Goal: Task Accomplishment & Management: Complete application form

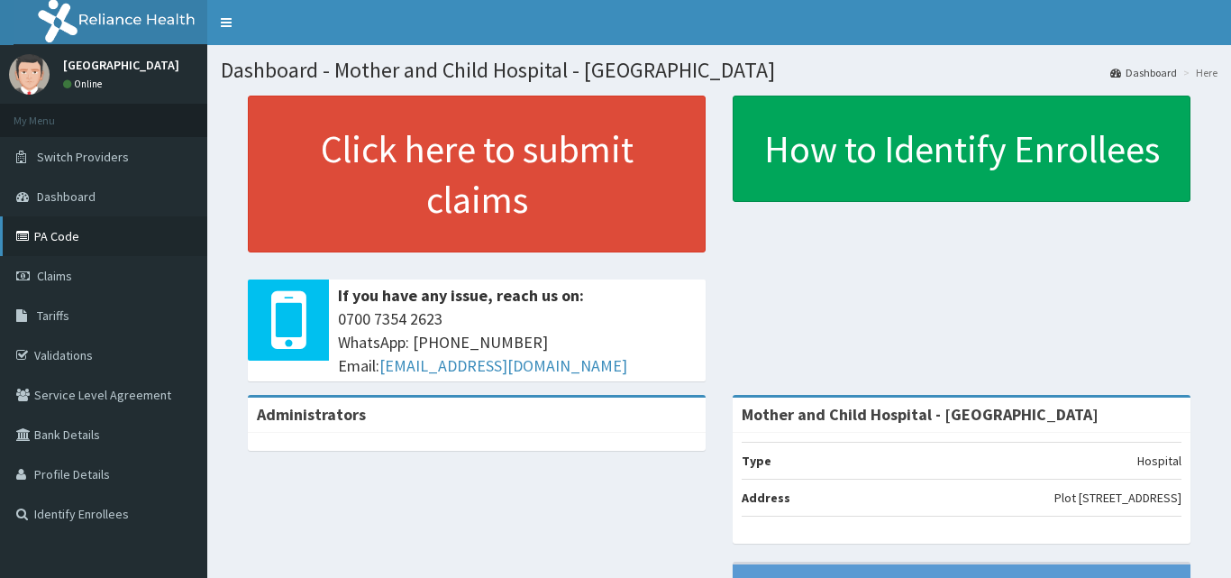
click at [47, 236] on link "PA Code" at bounding box center [103, 236] width 207 height 40
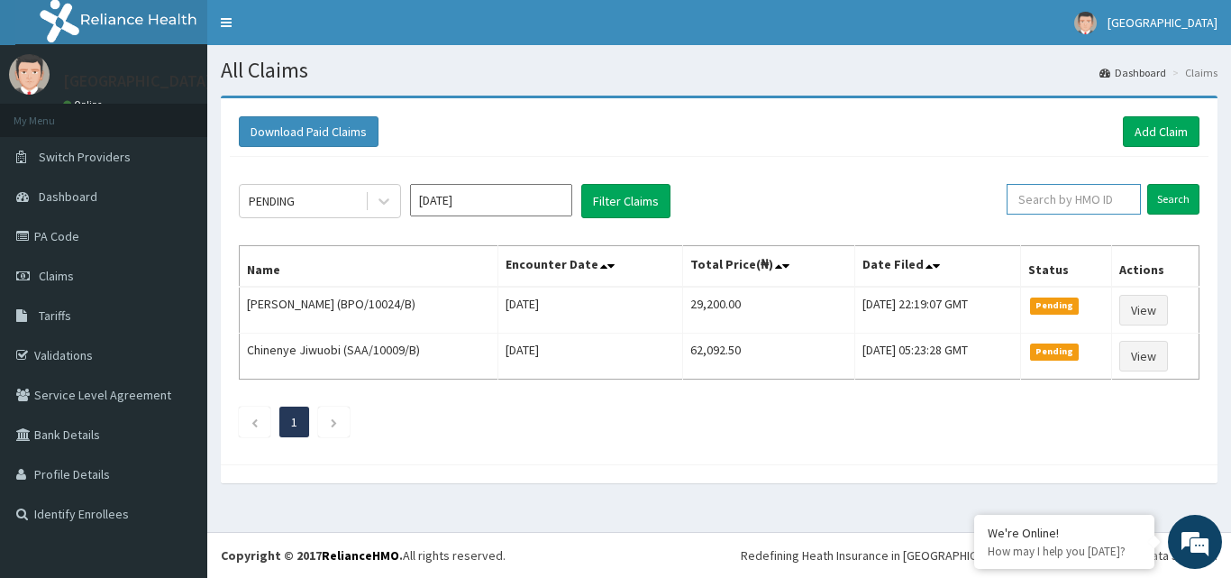
click at [1044, 202] on input "text" at bounding box center [1074, 199] width 134 height 31
type input "EEF/10075/A"
click at [1175, 199] on input "Search" at bounding box center [1173, 199] width 52 height 31
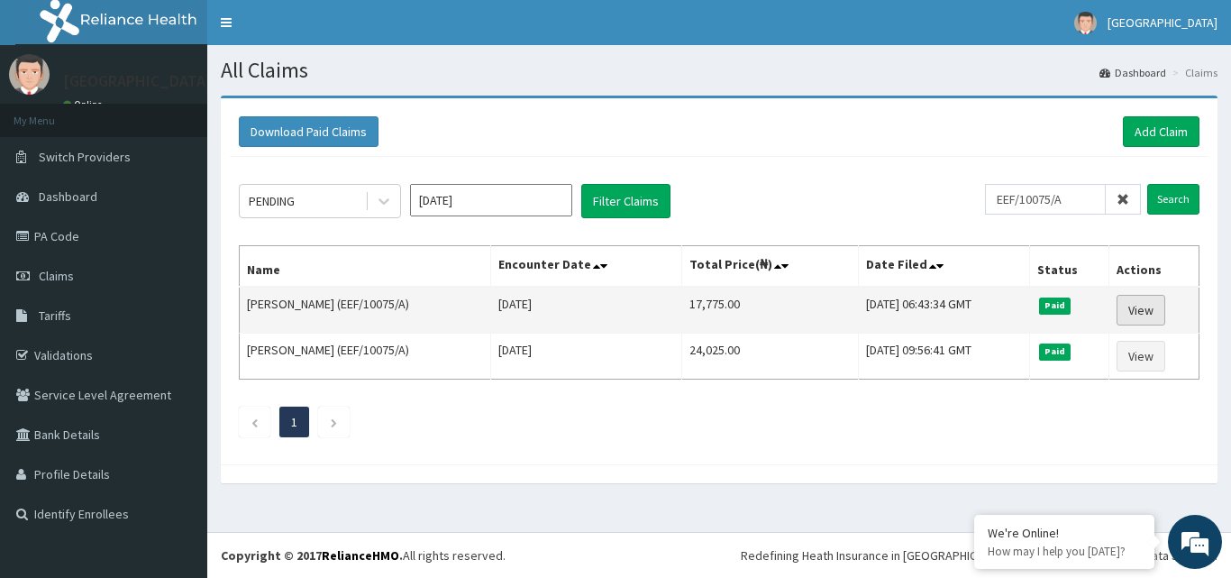
click at [1150, 311] on link "View" at bounding box center [1141, 310] width 49 height 31
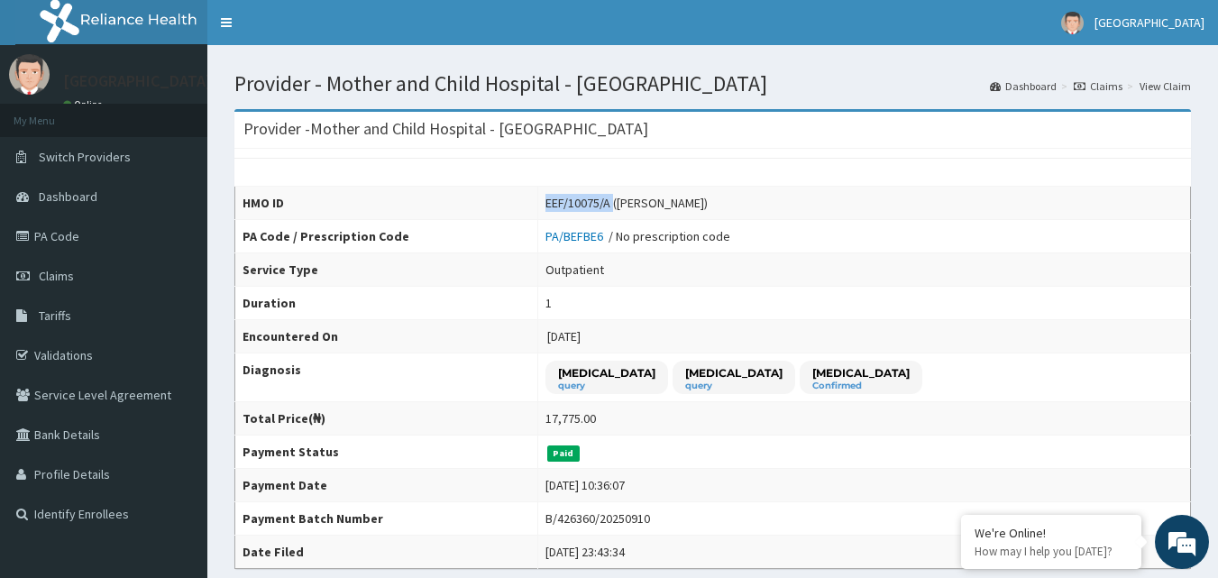
drag, startPoint x: 716, startPoint y: 203, endPoint x: 640, endPoint y: 203, distance: 76.6
click at [640, 203] on tr "HMO ID EEF/10075/A (Victoria Olusanjo)" at bounding box center [712, 203] width 955 height 33
click at [50, 275] on span "Claims" at bounding box center [56, 276] width 35 height 16
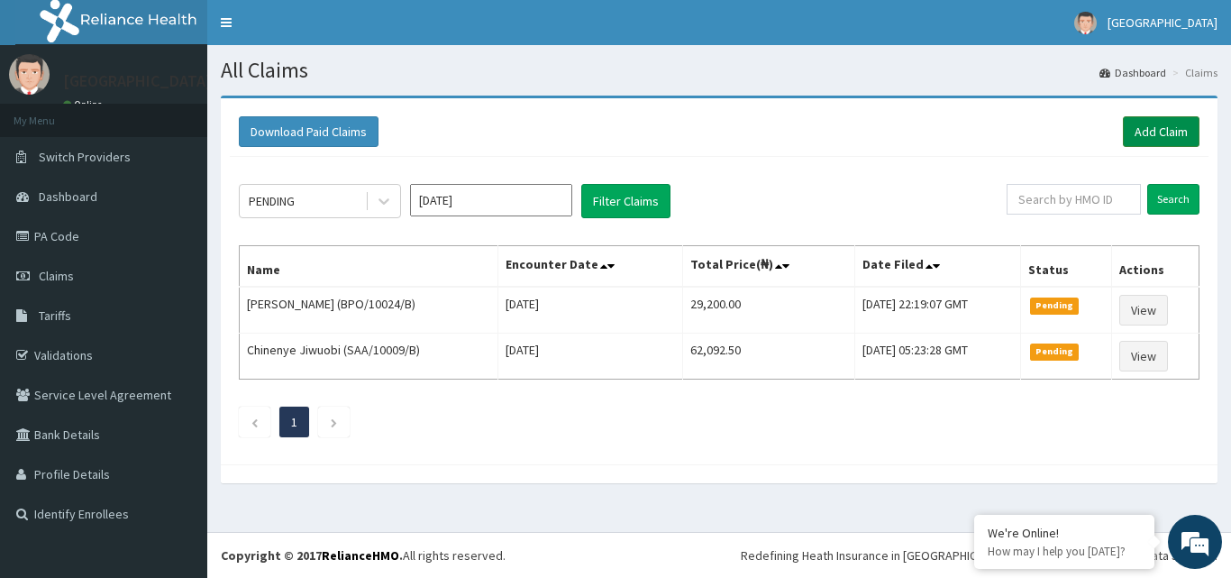
click at [1148, 128] on link "Add Claim" at bounding box center [1161, 131] width 77 height 31
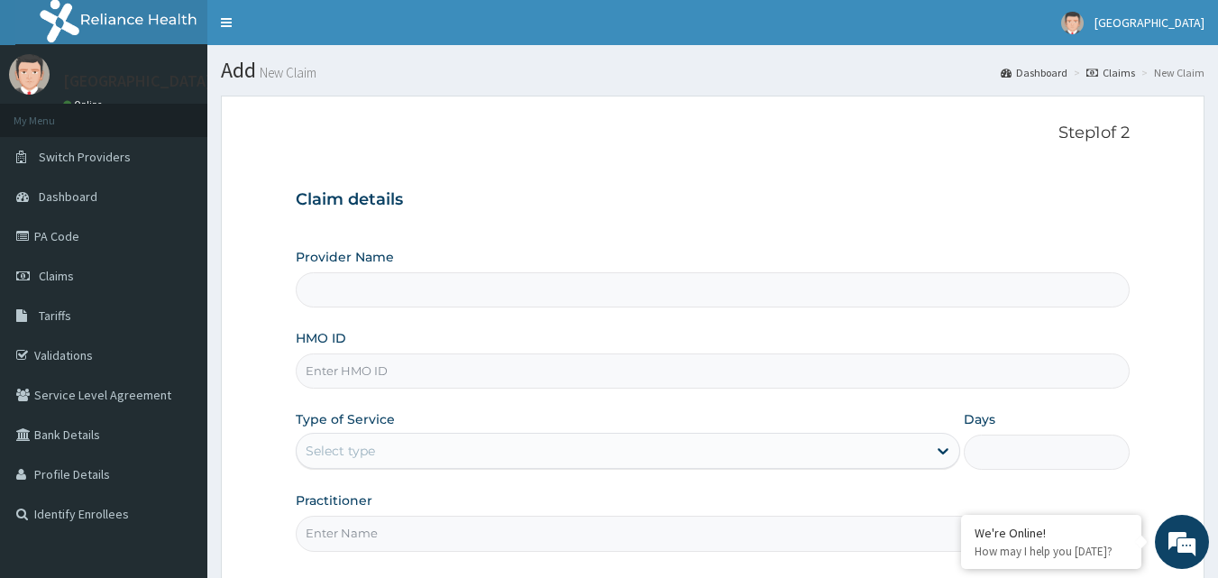
type input "Mother and Child Hospital - [GEOGRAPHIC_DATA]"
click at [347, 382] on input "HMO ID" at bounding box center [713, 370] width 835 height 35
paste input "EEF/10075/A"
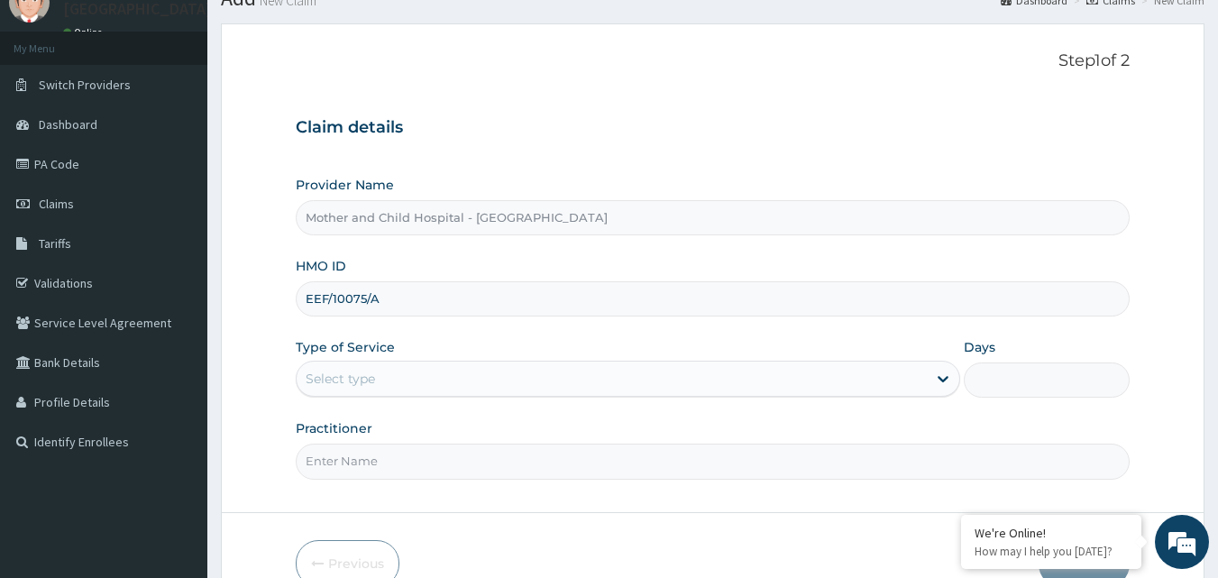
scroll to position [169, 0]
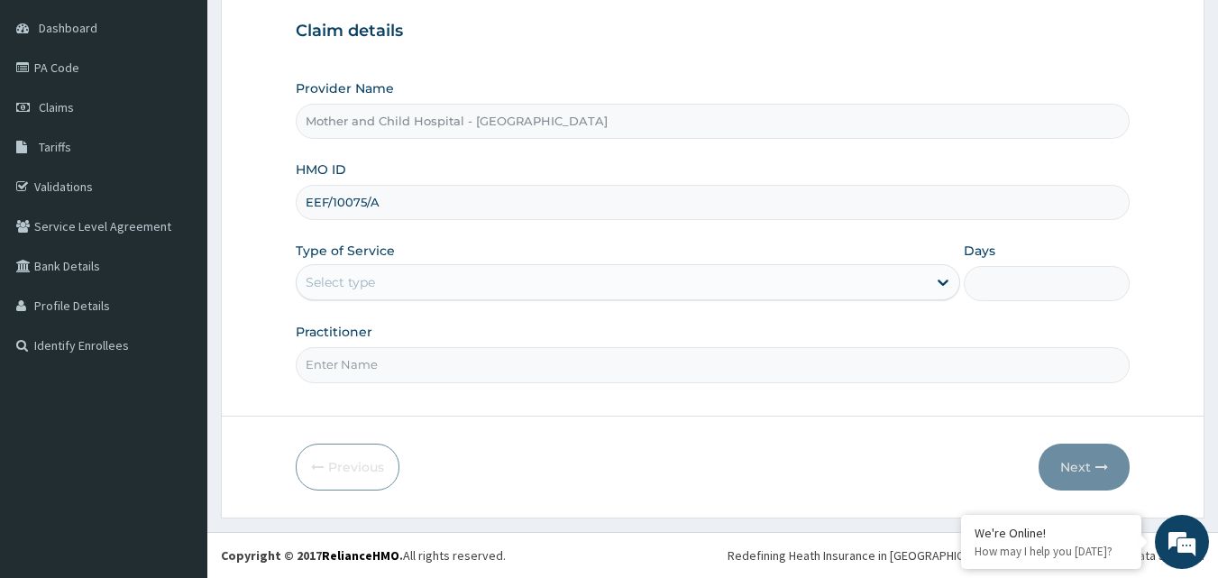
type input "EEF/10075/A"
click at [370, 267] on div "Select type" at bounding box center [628, 282] width 664 height 36
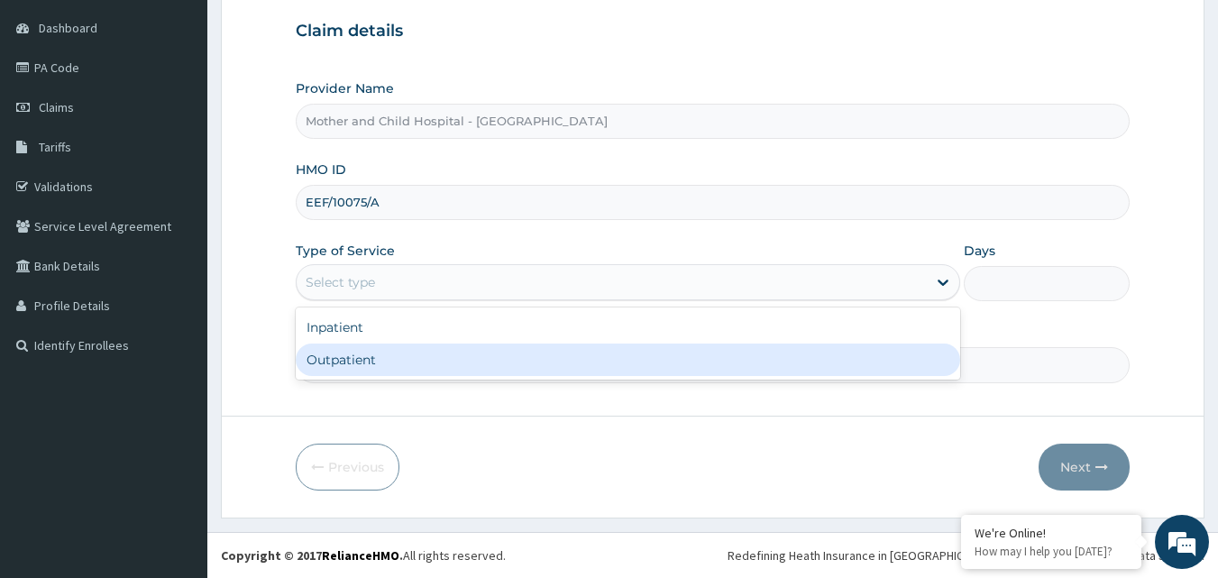
click at [351, 368] on div "Outpatient" at bounding box center [628, 359] width 664 height 32
type input "1"
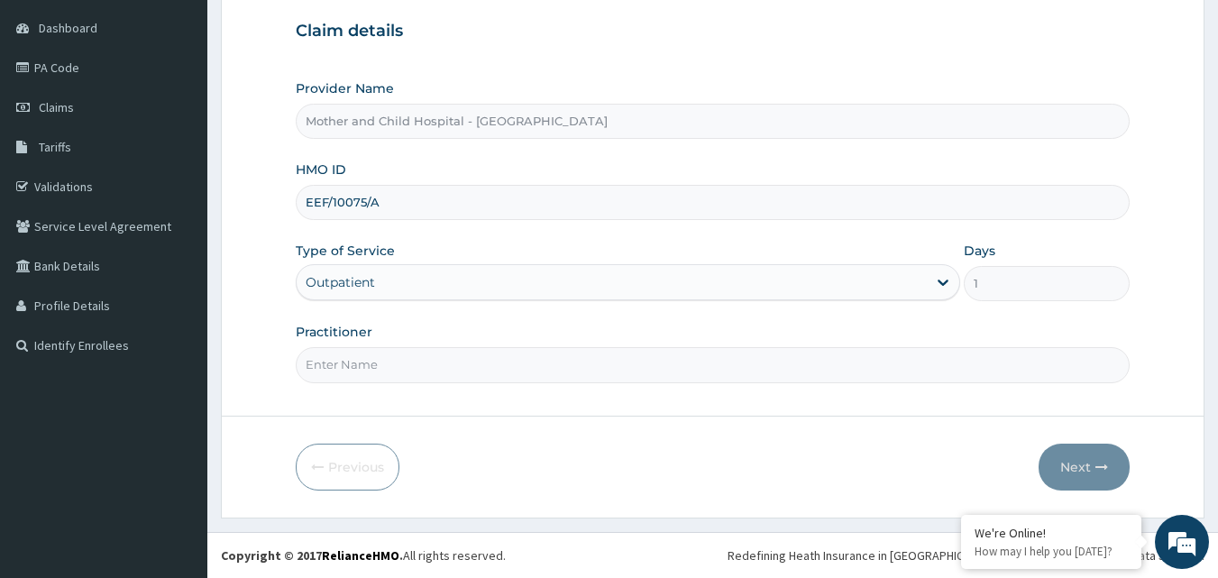
scroll to position [0, 0]
click at [453, 352] on input "Practitioner" at bounding box center [713, 364] width 835 height 35
type input "DR [PERSON_NAME]"
click at [1074, 465] on button "Next" at bounding box center [1083, 466] width 91 height 47
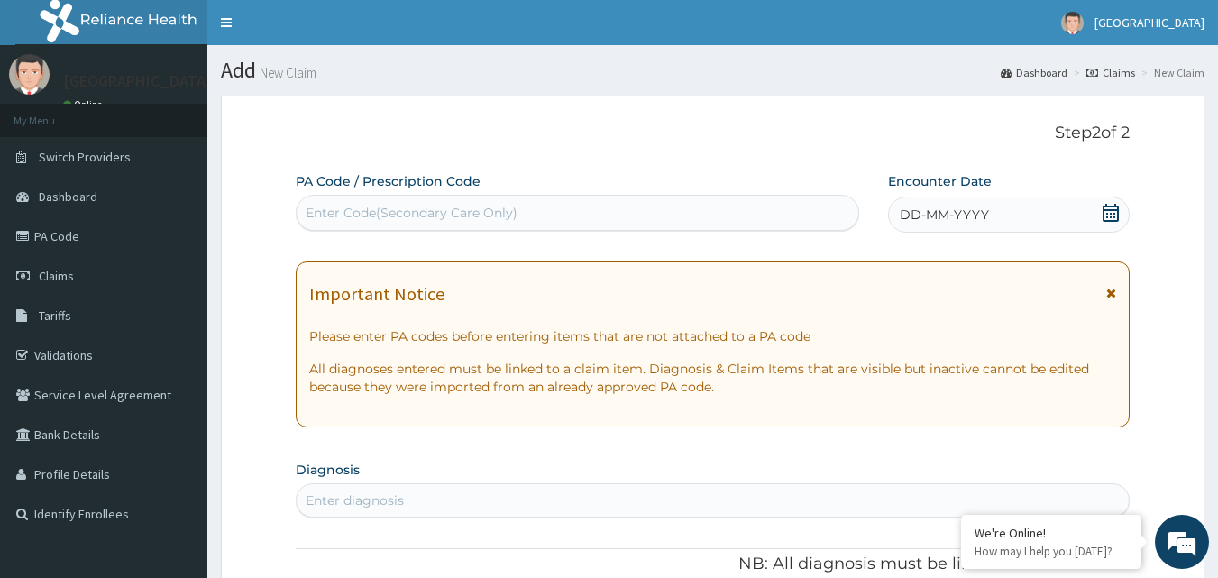
click at [415, 202] on div "Enter Code(Secondary Care Only)" at bounding box center [578, 212] width 562 height 29
click at [1021, 211] on div "DD-MM-YYYY" at bounding box center [1009, 214] width 242 height 36
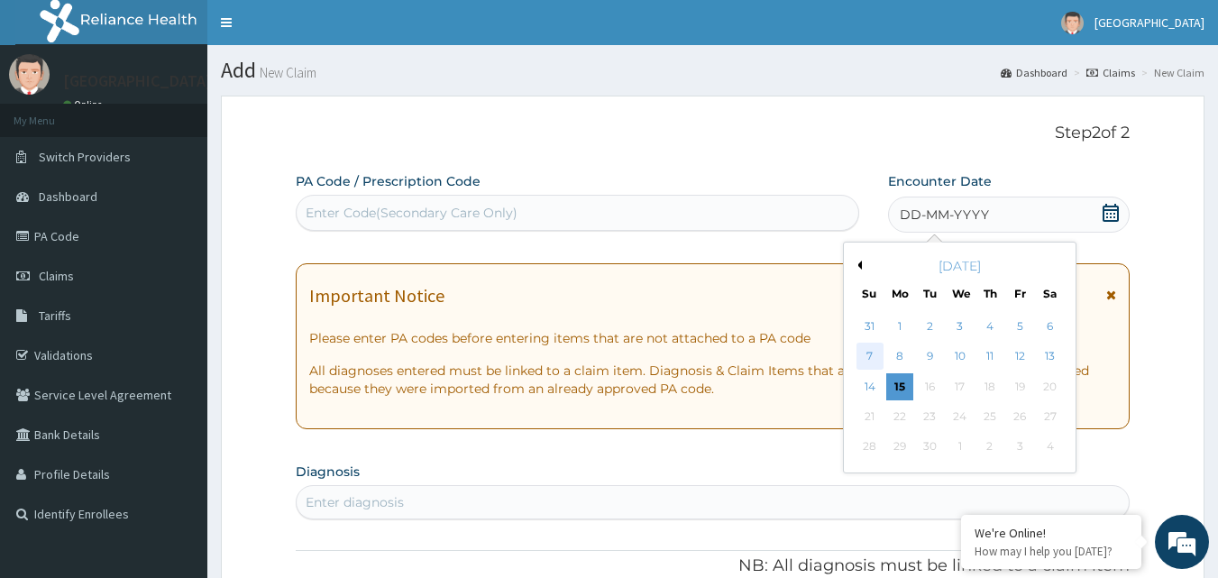
click at [876, 357] on div "7" at bounding box center [869, 356] width 27 height 27
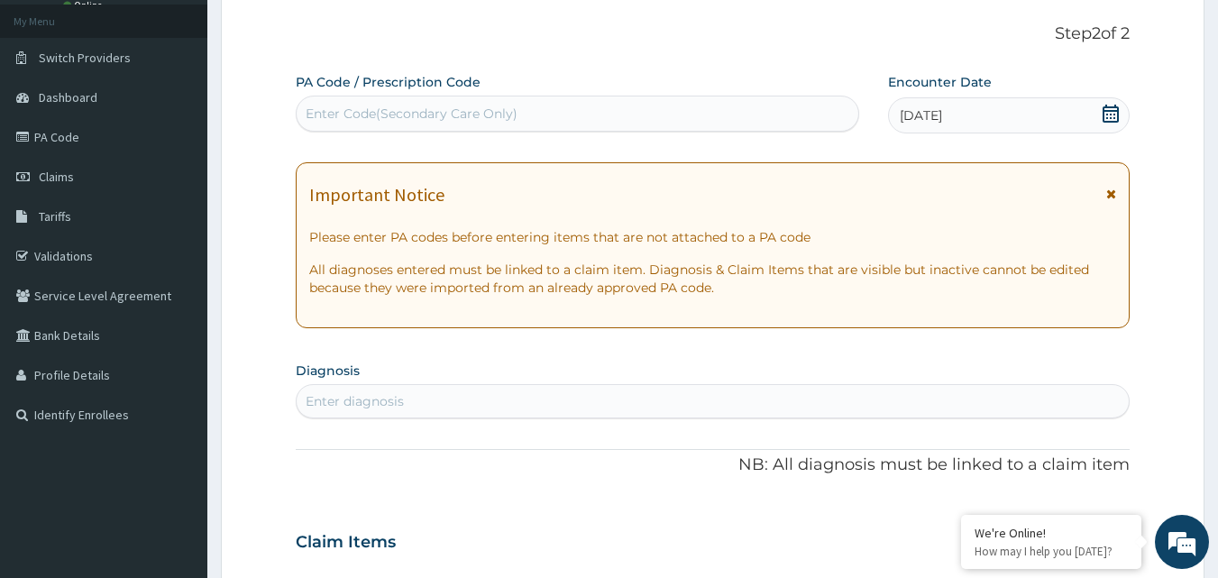
scroll to position [270, 0]
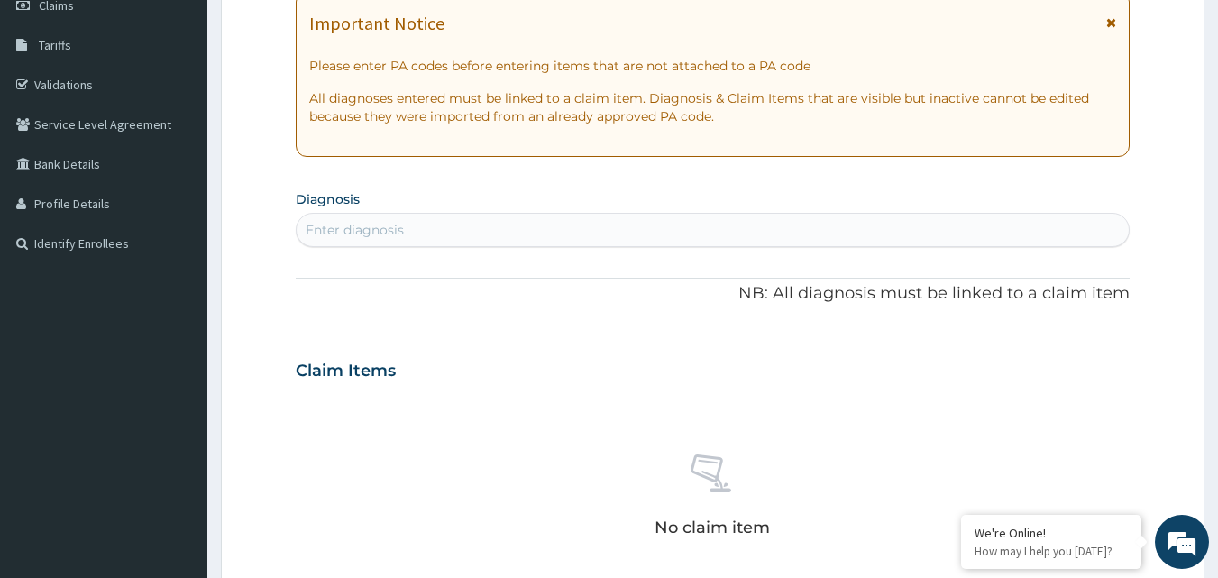
click at [388, 231] on div "Enter diagnosis" at bounding box center [355, 230] width 98 height 18
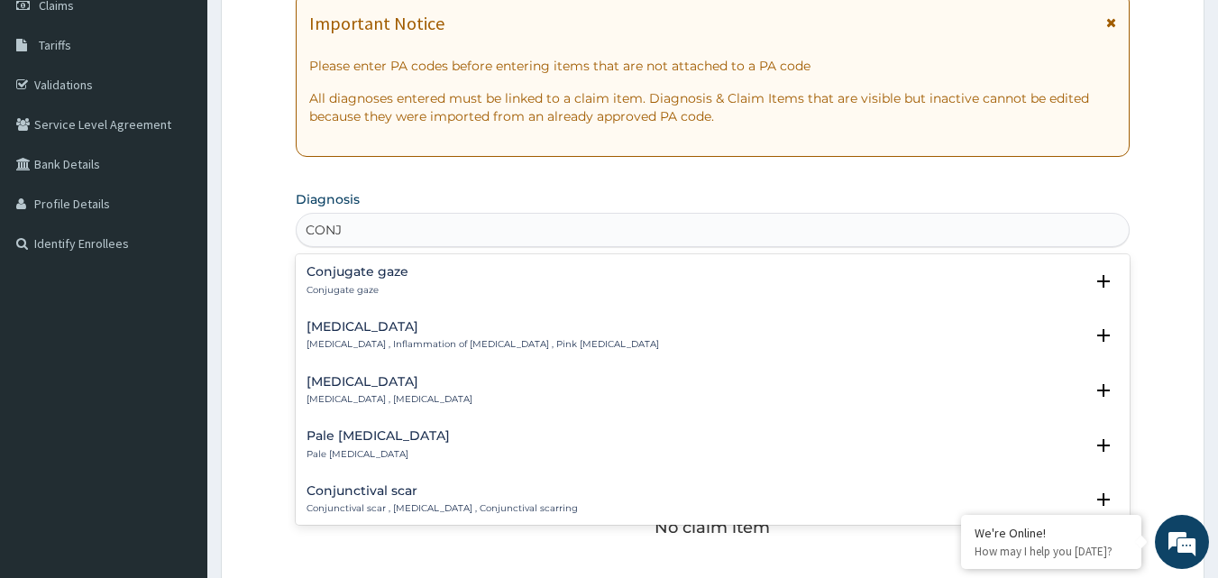
type input "CONJU"
click at [400, 333] on h4 "Conjunctivitis" at bounding box center [482, 327] width 352 height 14
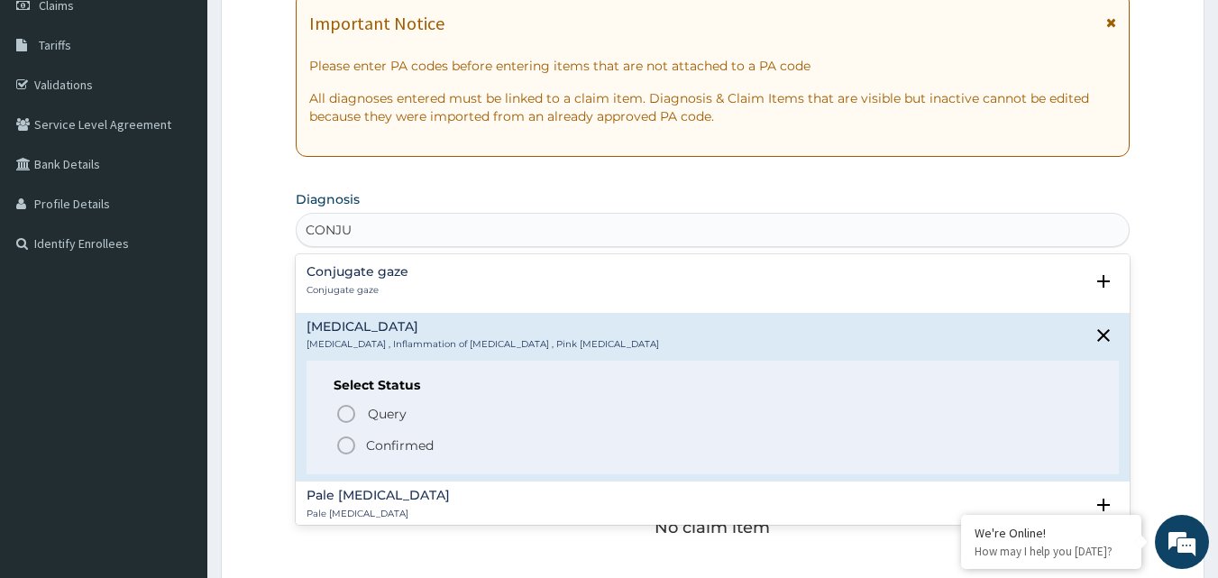
click at [347, 442] on icon "status option filled" at bounding box center [346, 445] width 22 height 22
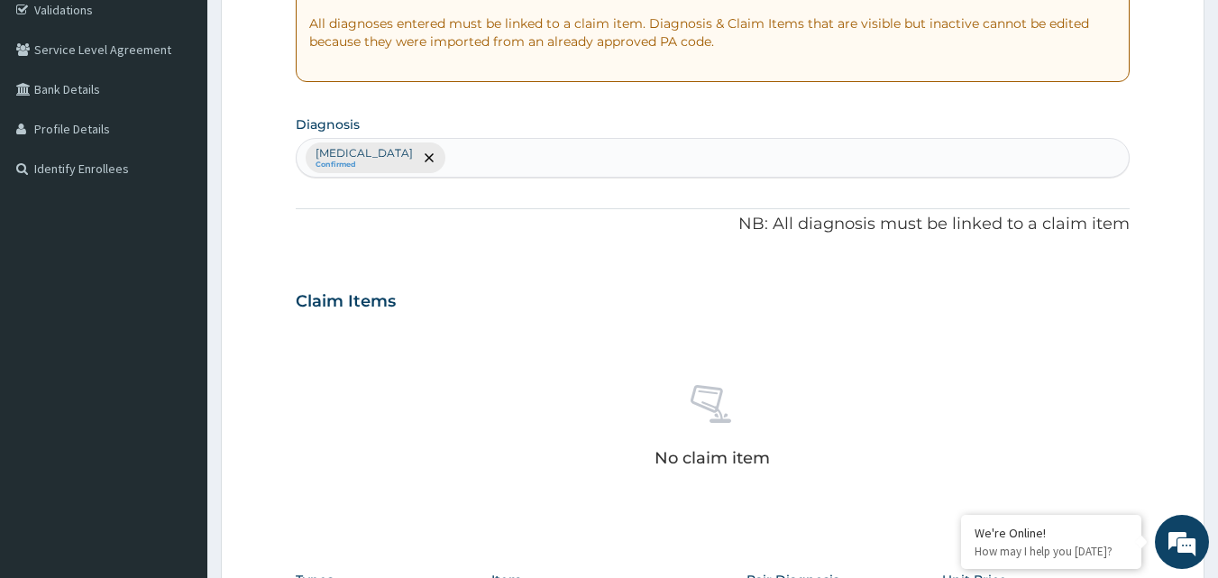
scroll to position [631, 0]
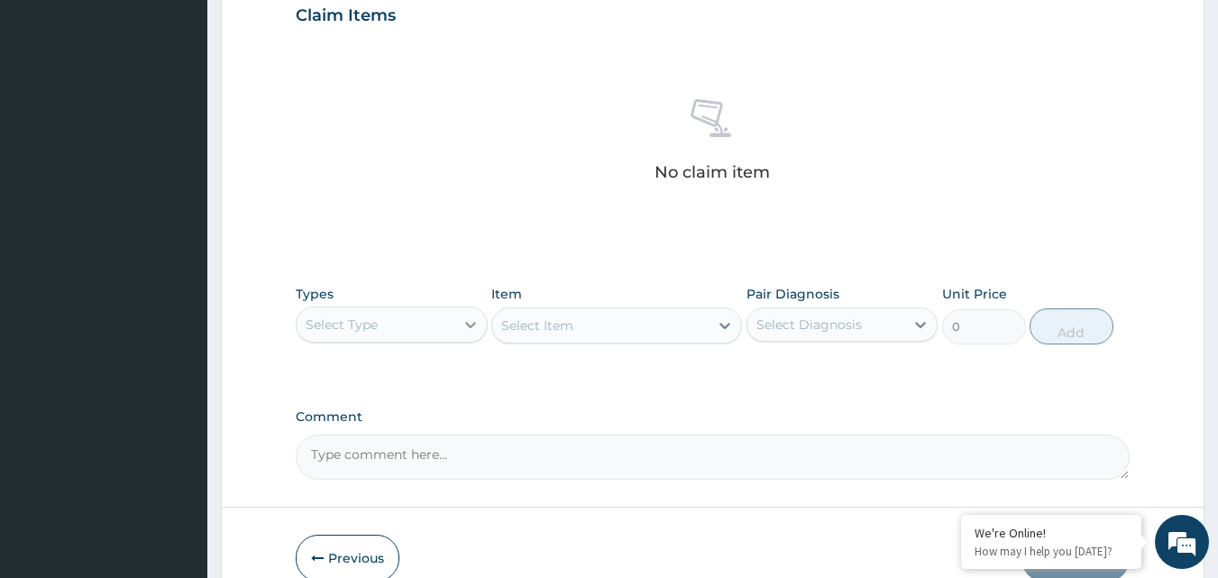
click at [470, 329] on icon at bounding box center [470, 324] width 18 height 18
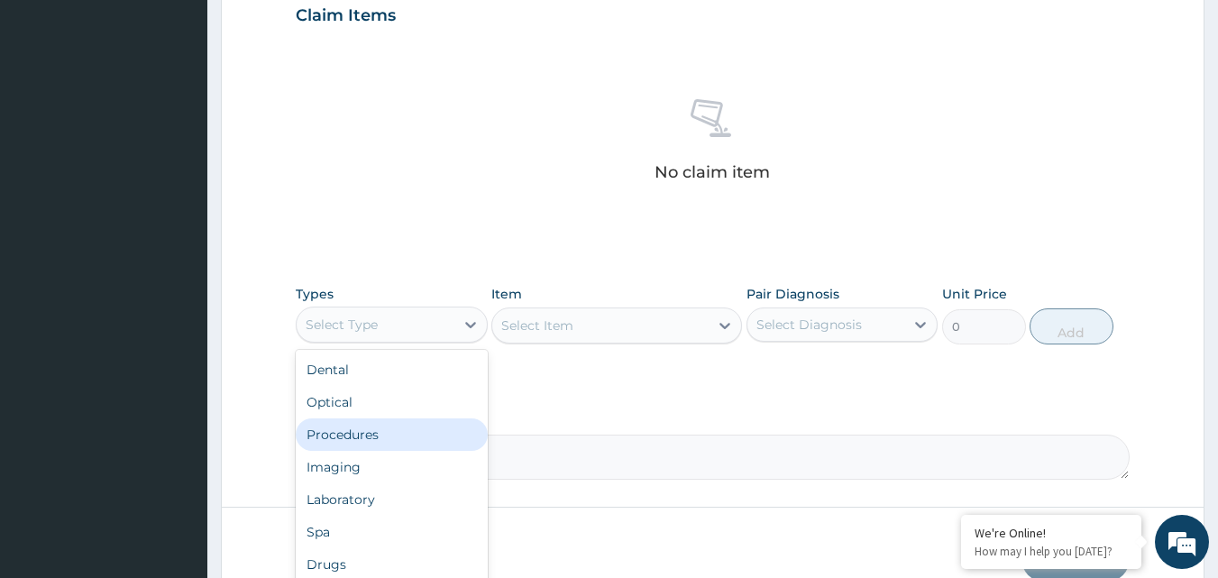
click at [385, 439] on div "Procedures" at bounding box center [392, 434] width 192 height 32
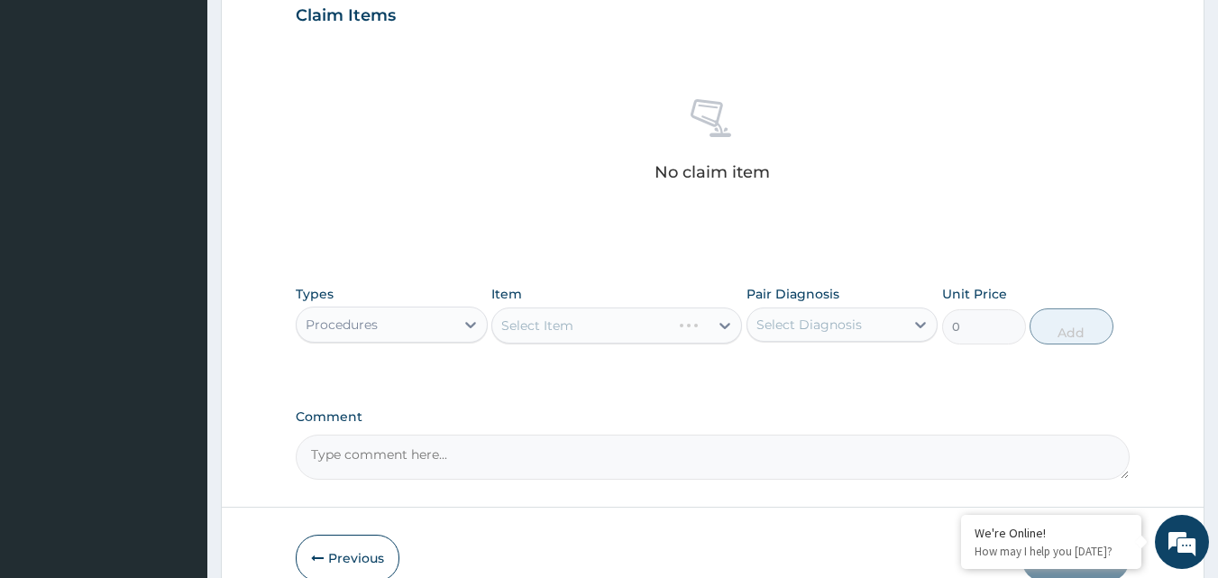
click at [689, 322] on div "Select Item" at bounding box center [616, 325] width 251 height 36
click at [673, 329] on div "Select Item" at bounding box center [616, 325] width 251 height 36
click at [671, 329] on div "Select Item" at bounding box center [616, 325] width 251 height 36
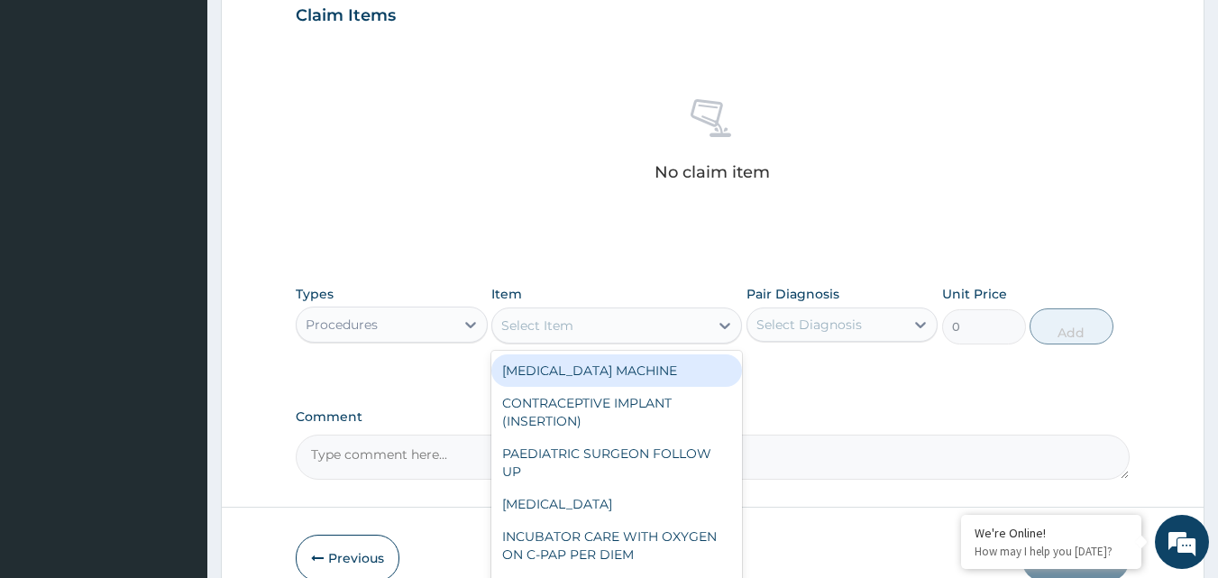
click at [671, 336] on div "Select Item" at bounding box center [600, 325] width 216 height 29
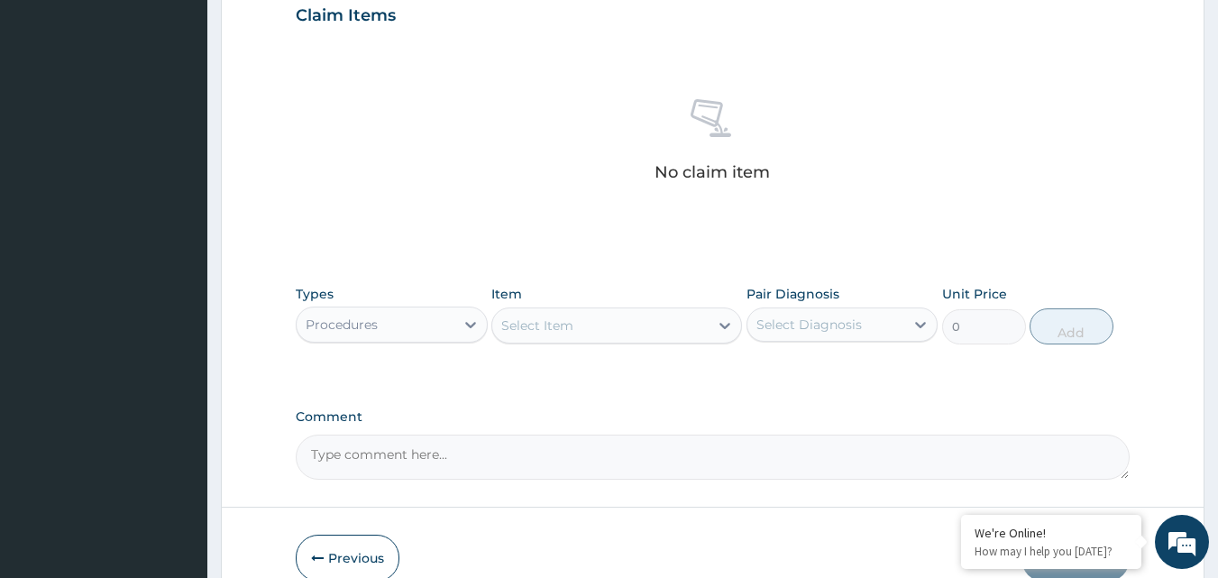
click at [671, 336] on div "Select Item" at bounding box center [600, 325] width 216 height 29
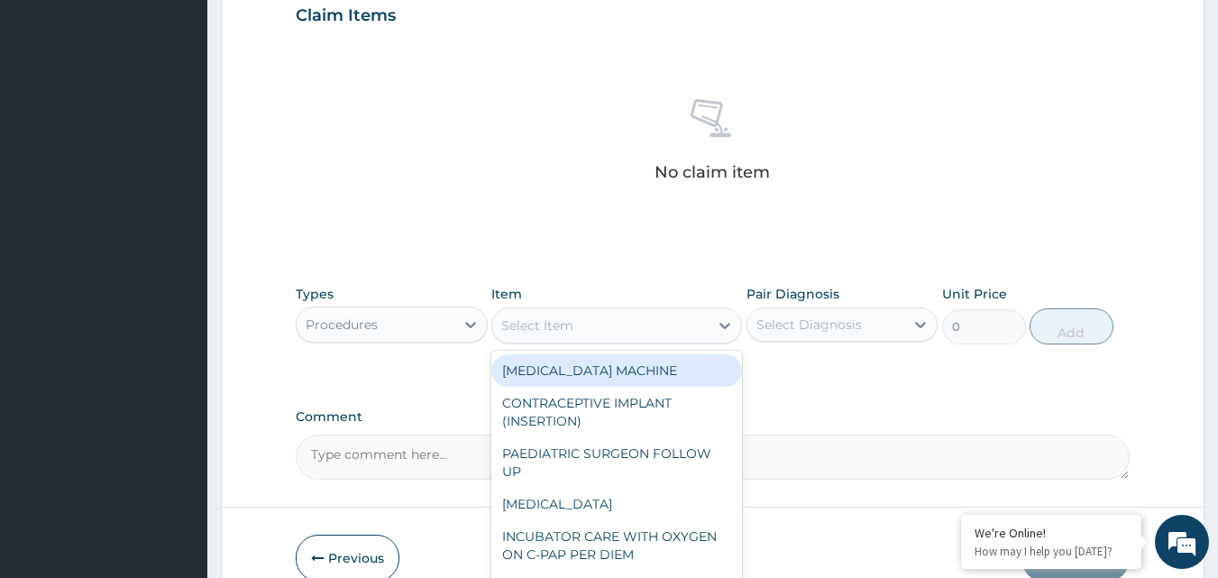
click at [671, 336] on div "Select Item" at bounding box center [600, 325] width 216 height 29
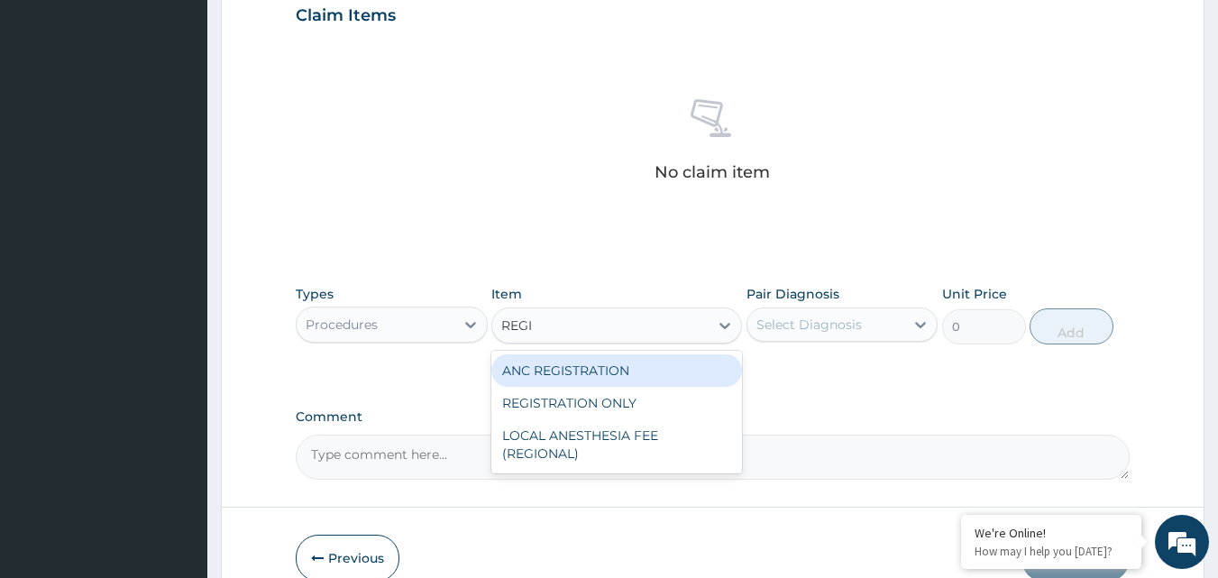
type input "REGIS"
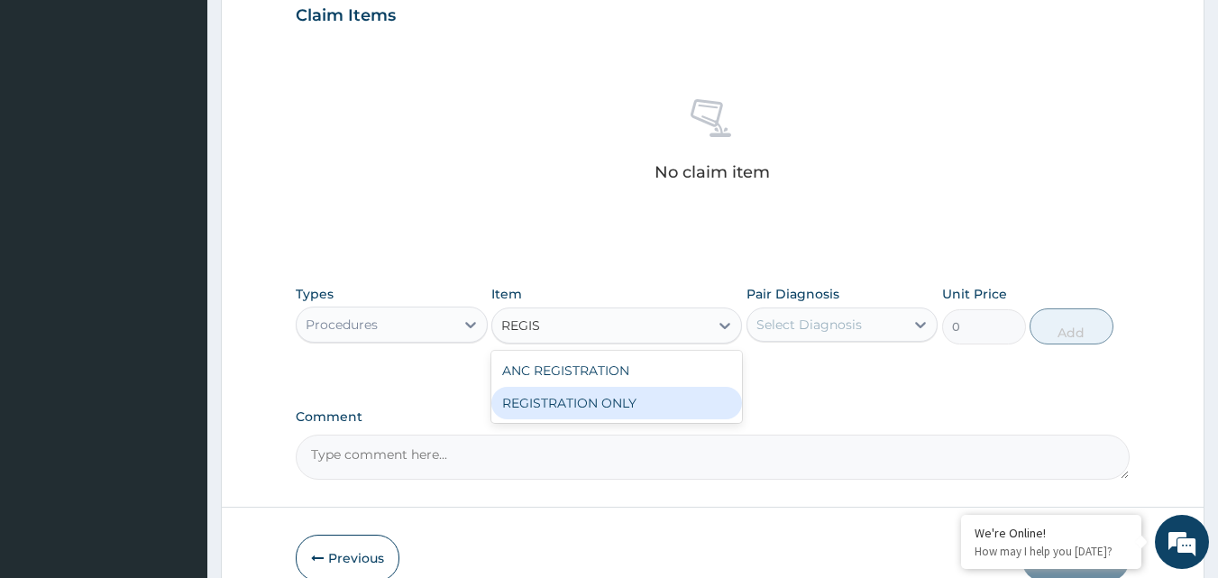
click at [614, 411] on div "REGISTRATION ONLY" at bounding box center [616, 403] width 251 height 32
type input "3750"
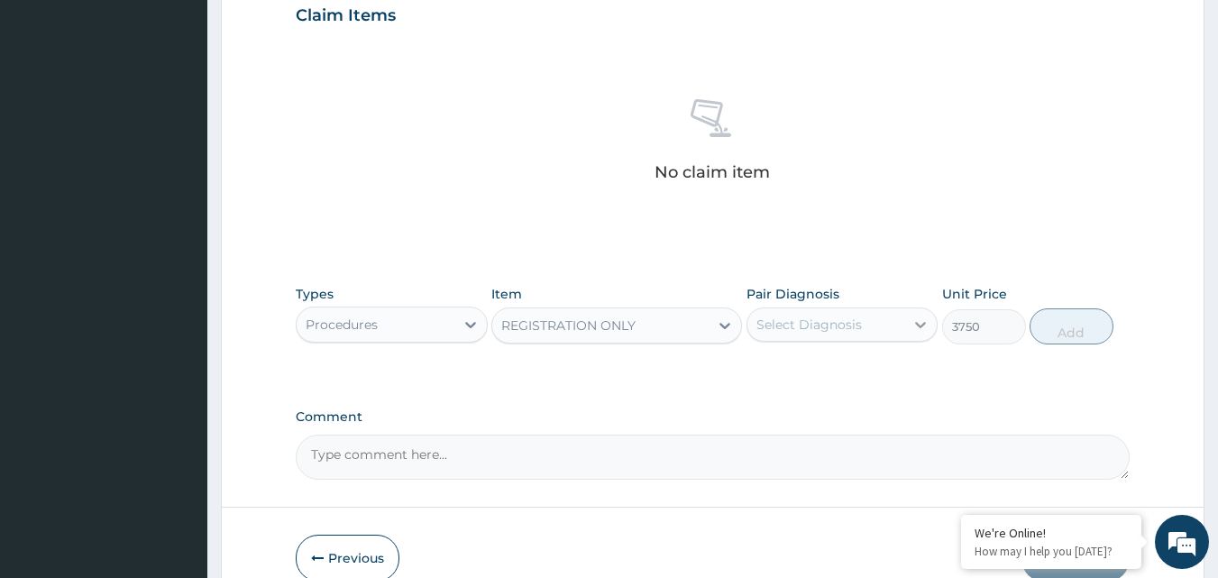
click at [919, 325] on icon at bounding box center [921, 325] width 11 height 6
click at [763, 369] on input "checkbox" at bounding box center [763, 369] width 12 height 12
checkbox input "true"
click at [1069, 331] on button "Add" at bounding box center [1071, 326] width 84 height 36
type input "0"
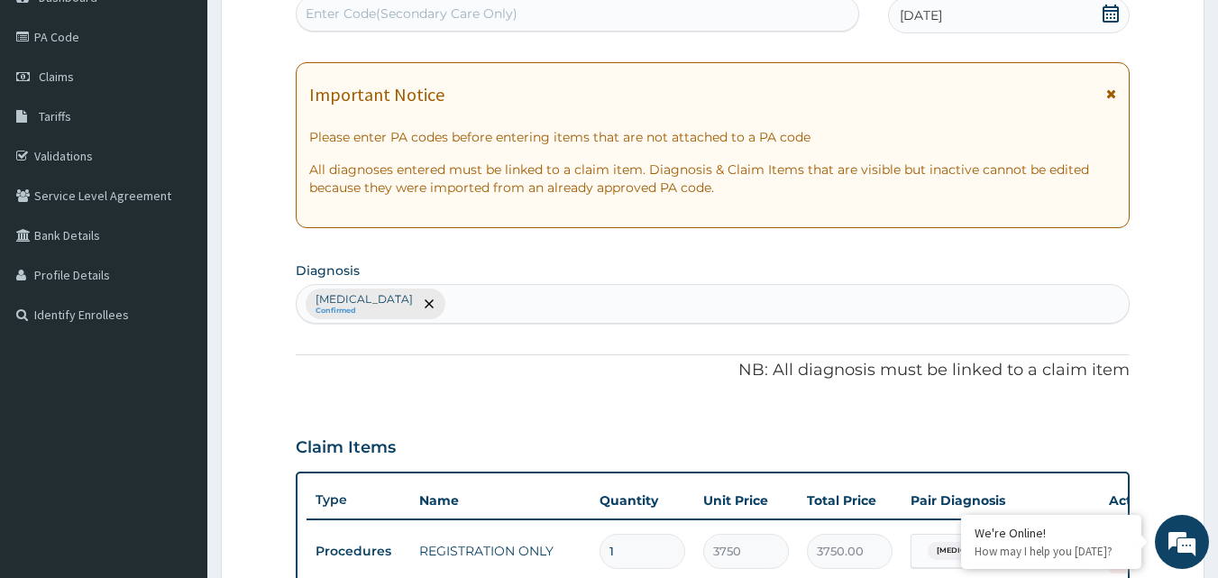
scroll to position [650, 0]
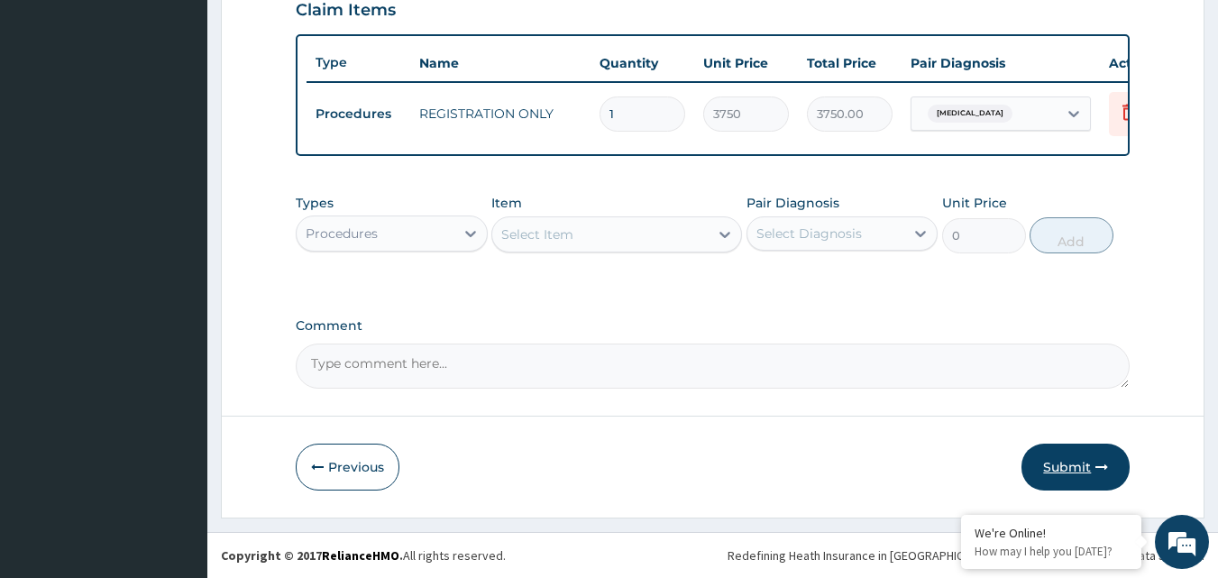
click at [1073, 470] on button "Submit" at bounding box center [1075, 466] width 108 height 47
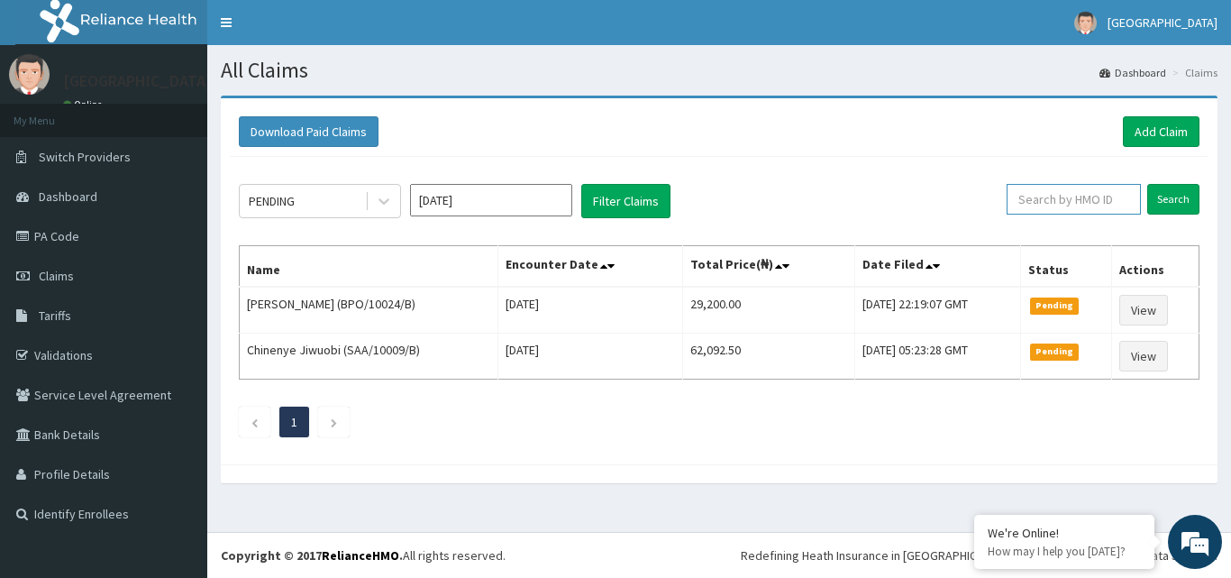
click at [1044, 198] on input "text" at bounding box center [1074, 199] width 134 height 31
paste input "EEF/10075/A"
type input "EEF/10075/A"
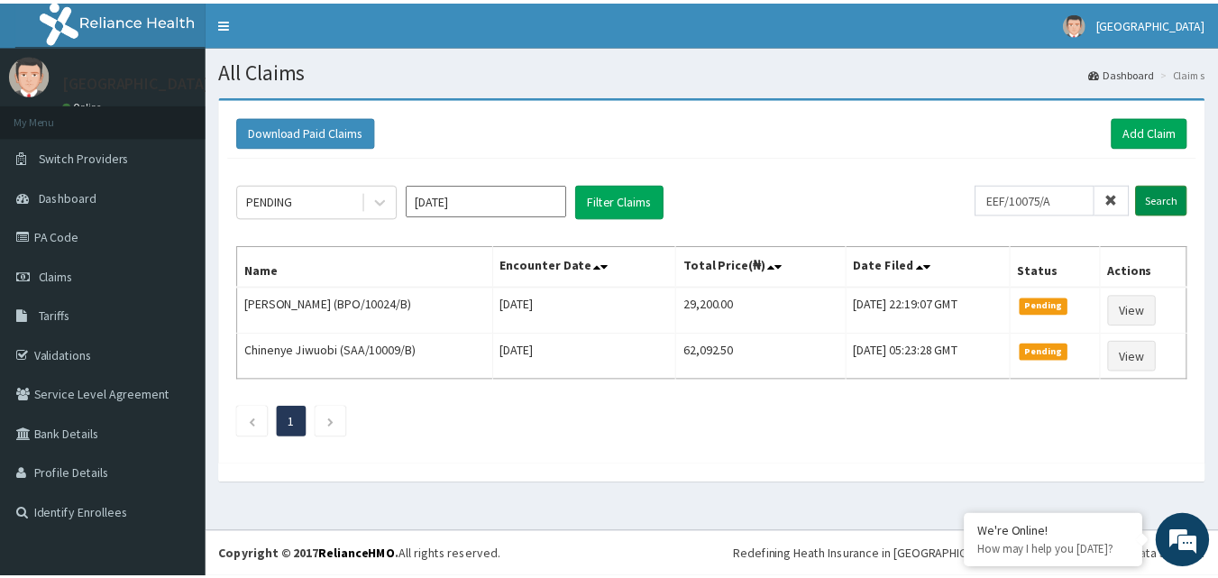
scroll to position [0, 0]
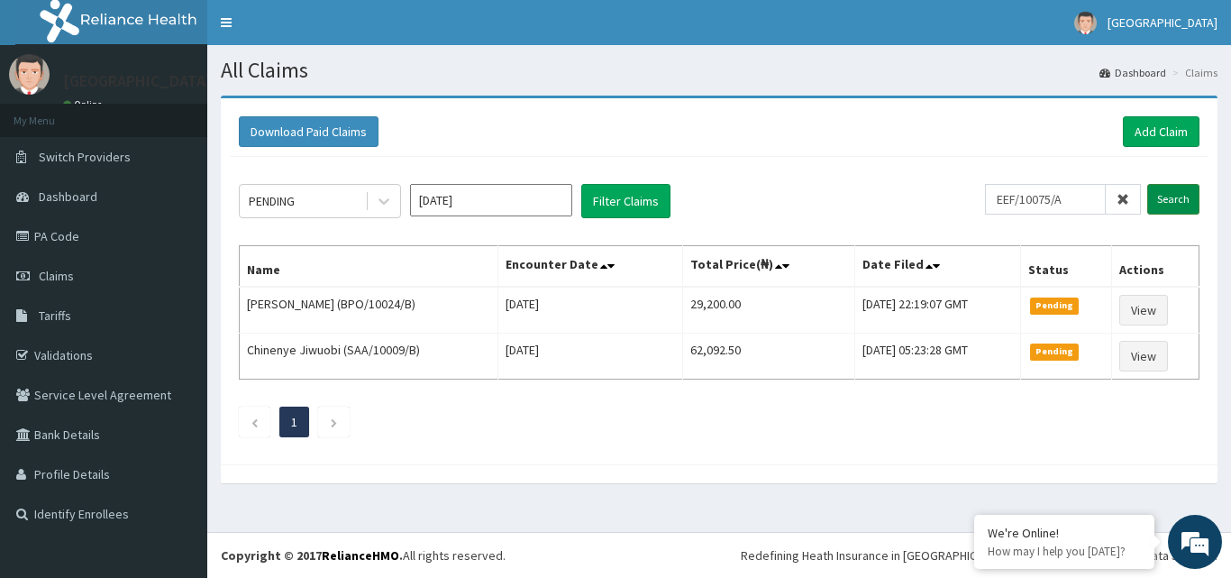
click at [1168, 198] on input "Search" at bounding box center [1173, 199] width 52 height 31
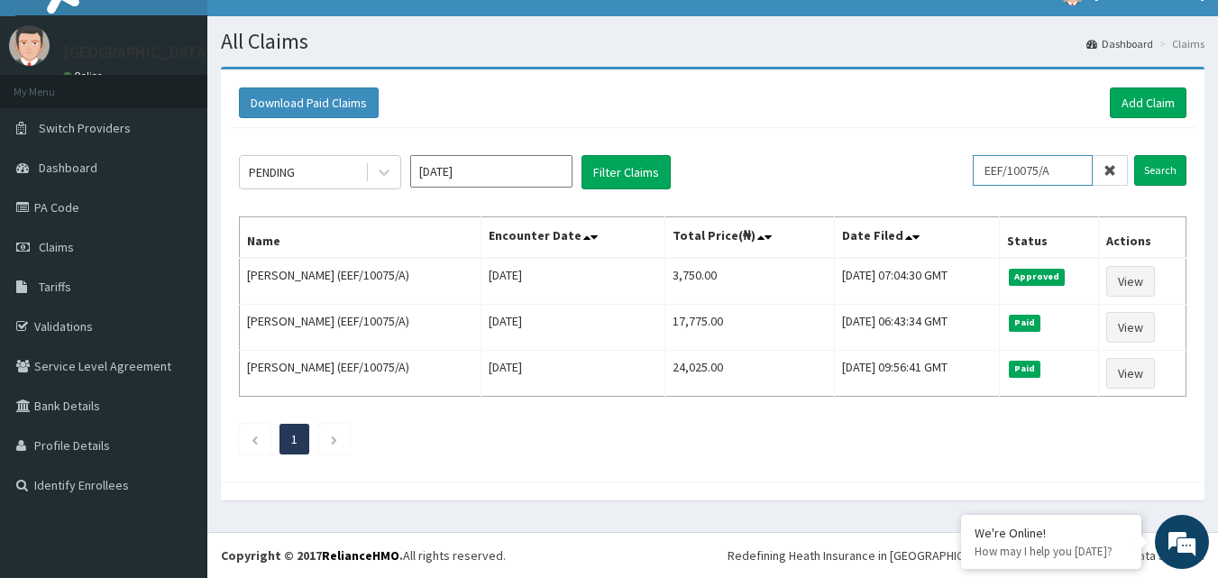
drag, startPoint x: 1085, startPoint y: 169, endPoint x: 921, endPoint y: 150, distance: 165.1
click at [941, 168] on div "PENDING Aug 2025 Filter Claims EEF/10075/A Search" at bounding box center [712, 172] width 947 height 34
type input "AFO/10084/A"
click at [1164, 170] on input "Search" at bounding box center [1160, 170] width 52 height 31
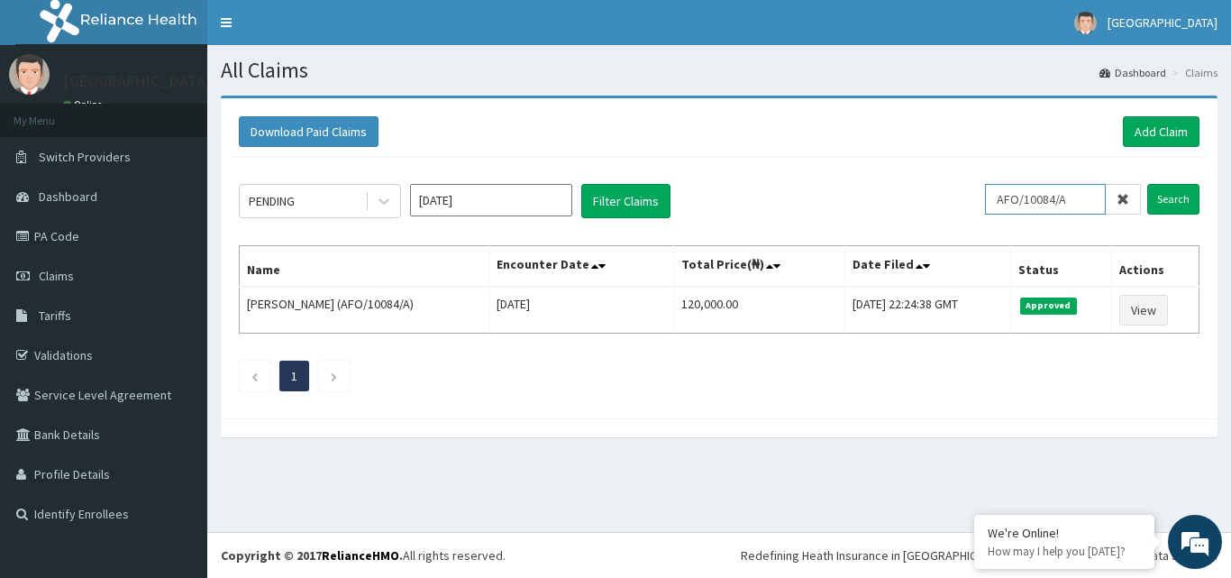
drag, startPoint x: 1089, startPoint y: 197, endPoint x: 1004, endPoint y: 205, distance: 85.0
click at [1004, 205] on input "AFO/10084/A" at bounding box center [1045, 199] width 121 height 31
click at [1174, 130] on link "Add Claim" at bounding box center [1161, 131] width 77 height 31
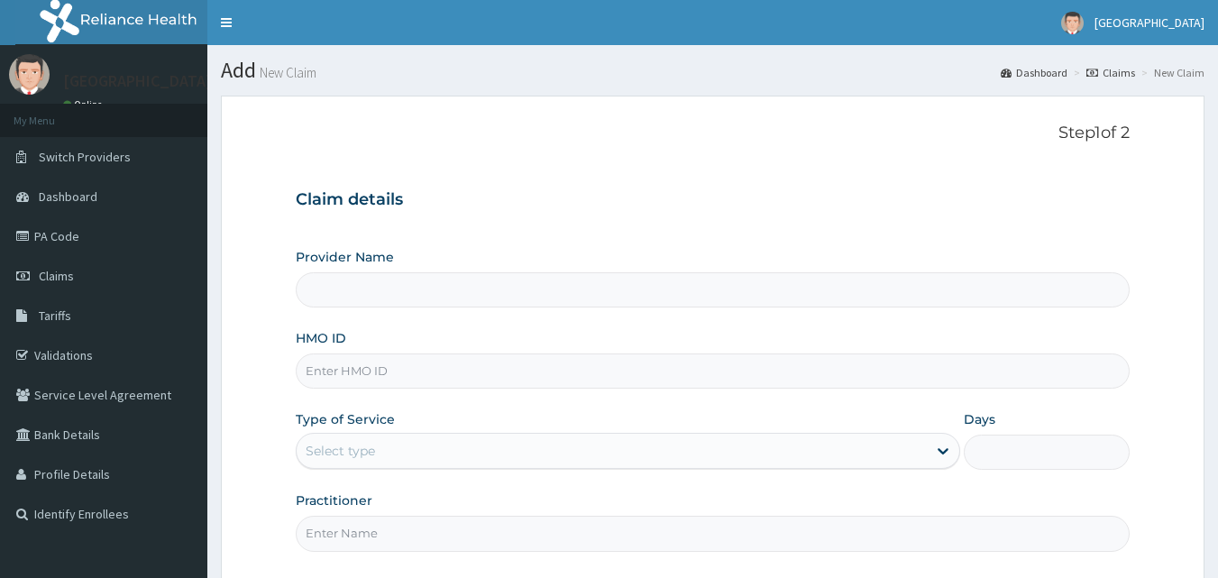
click at [359, 374] on input "HMO ID" at bounding box center [713, 370] width 835 height 35
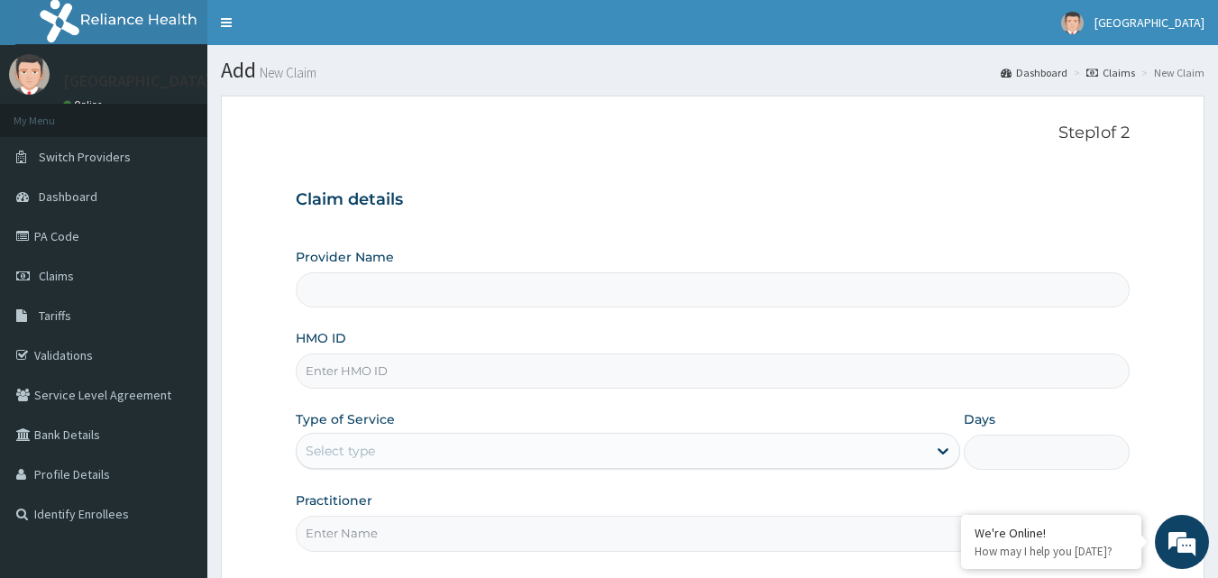
type input "Mother and Child Hospital - [GEOGRAPHIC_DATA]"
paste input "AFO/10084/A"
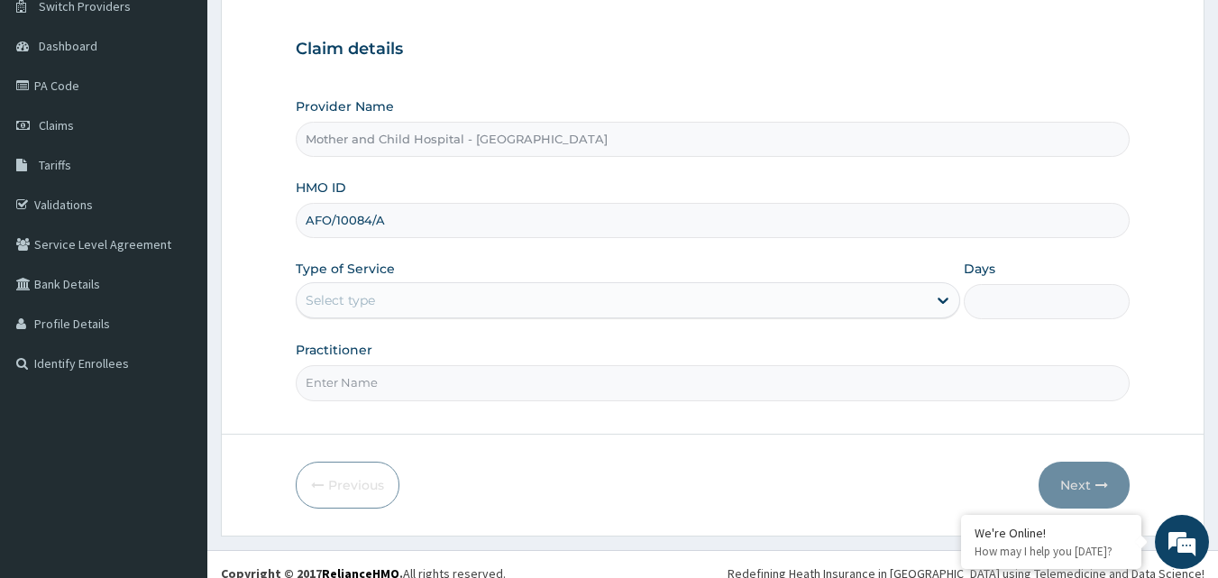
scroll to position [169, 0]
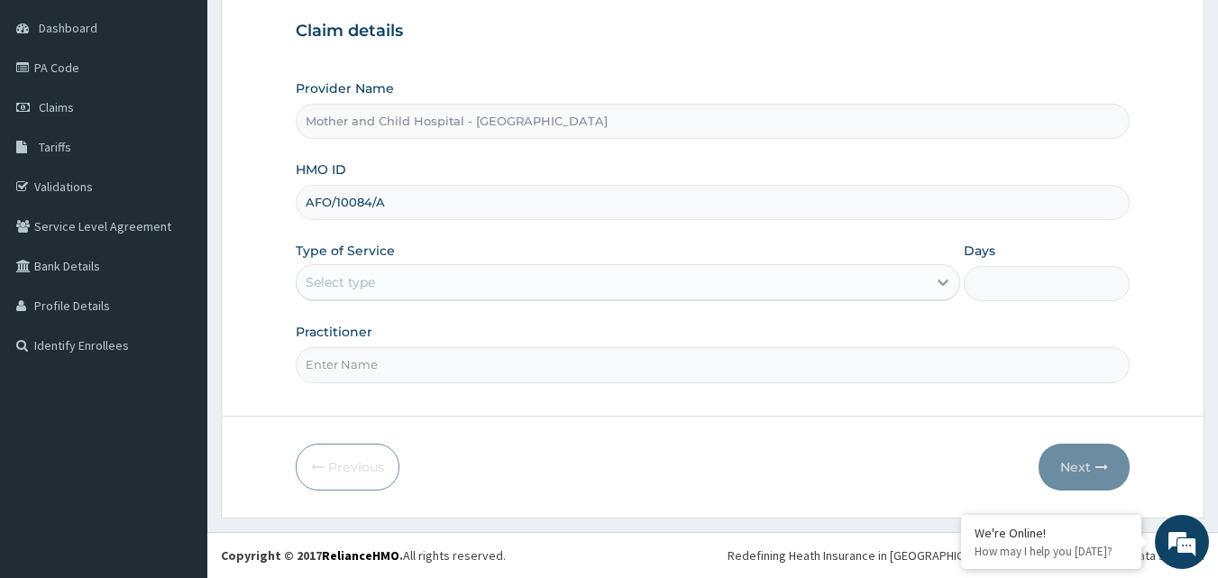
type input "AFO/10084/A"
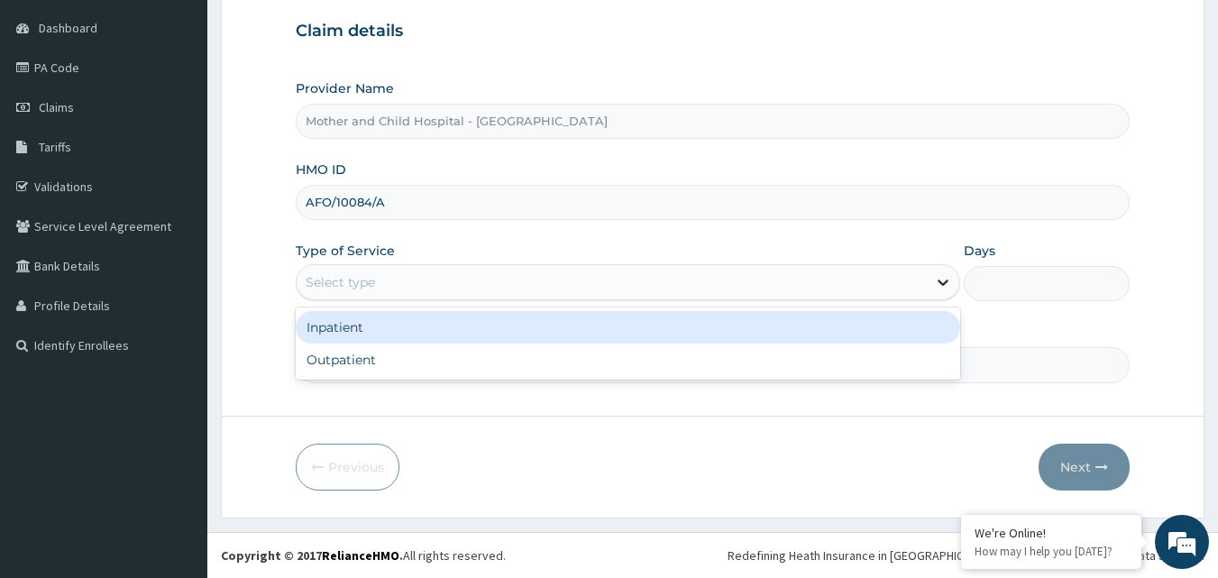
click at [945, 282] on icon at bounding box center [942, 283] width 11 height 6
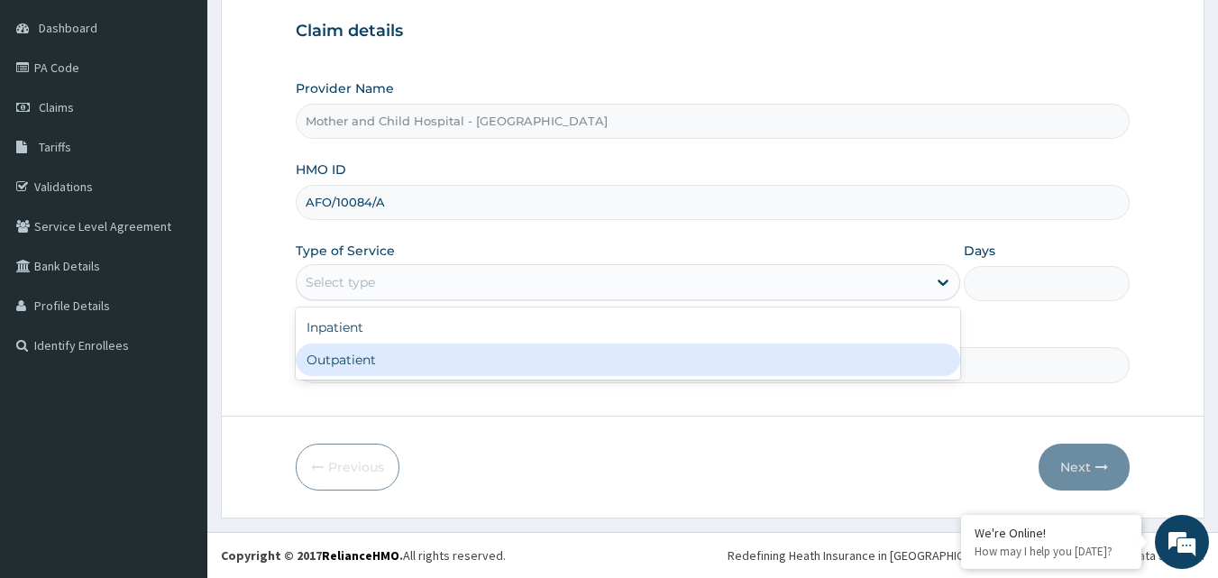
click at [370, 355] on div "Outpatient" at bounding box center [628, 359] width 664 height 32
type input "1"
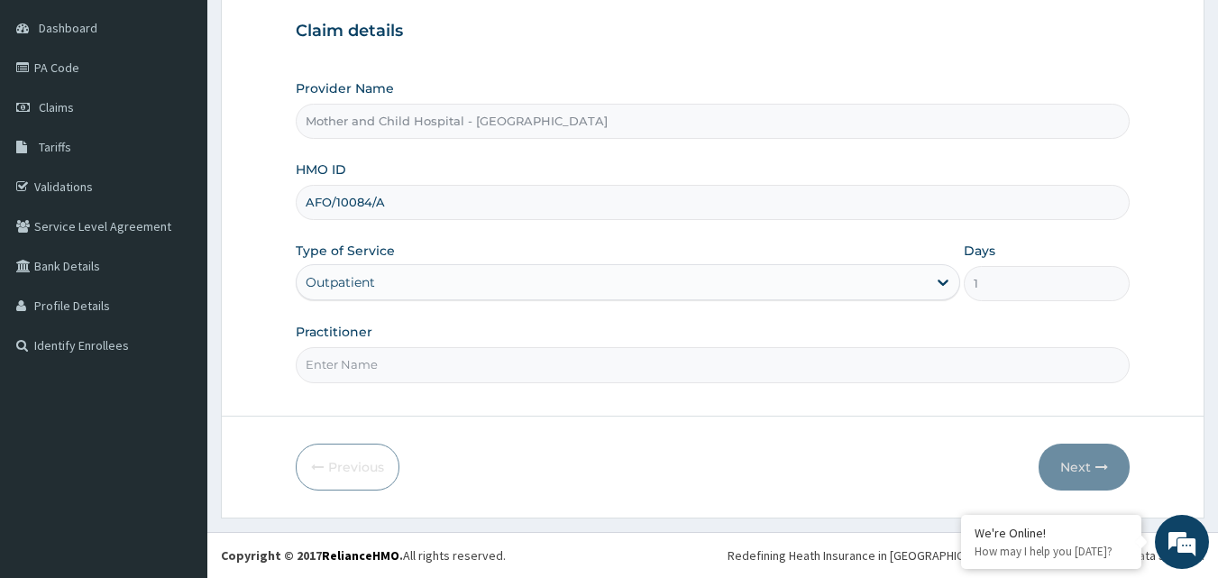
scroll to position [0, 0]
click at [328, 370] on input "Practitioner" at bounding box center [713, 364] width 835 height 35
type input "DR JOKHO"
click at [1082, 462] on button "Next" at bounding box center [1083, 466] width 91 height 47
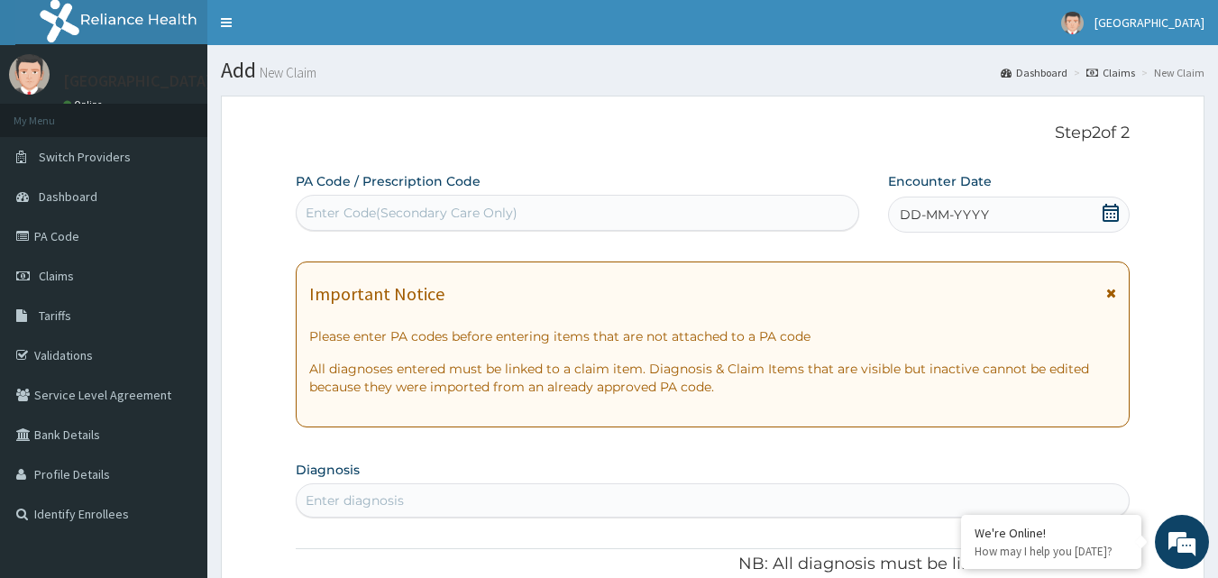
click at [1017, 214] on div "DD-MM-YYYY" at bounding box center [1009, 214] width 242 height 36
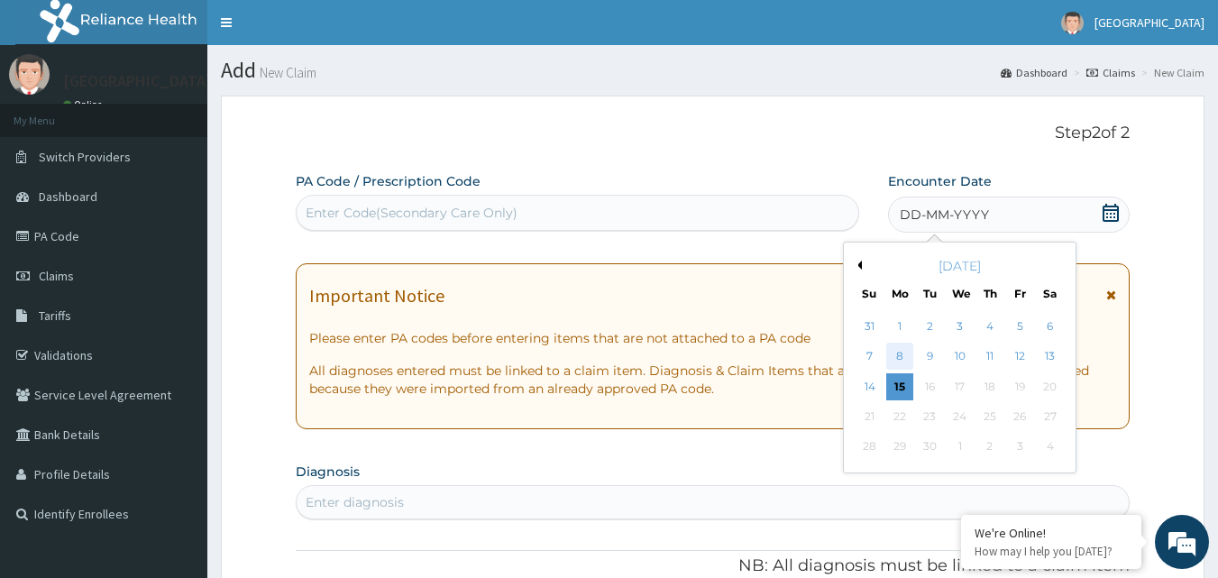
click at [901, 351] on div "8" at bounding box center [899, 356] width 27 height 27
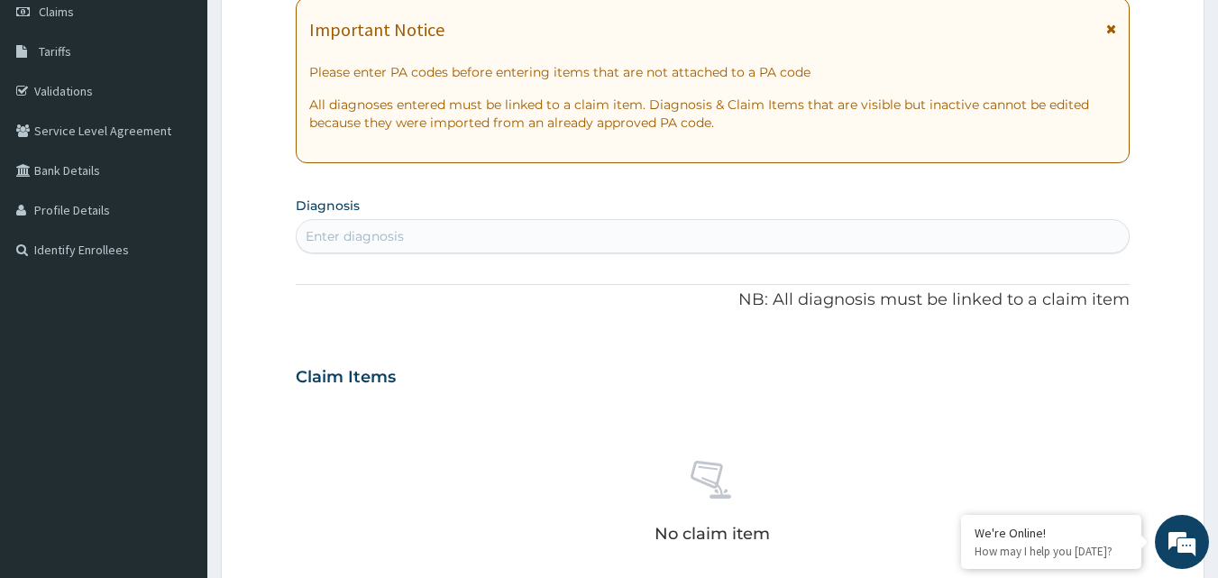
scroll to position [270, 0]
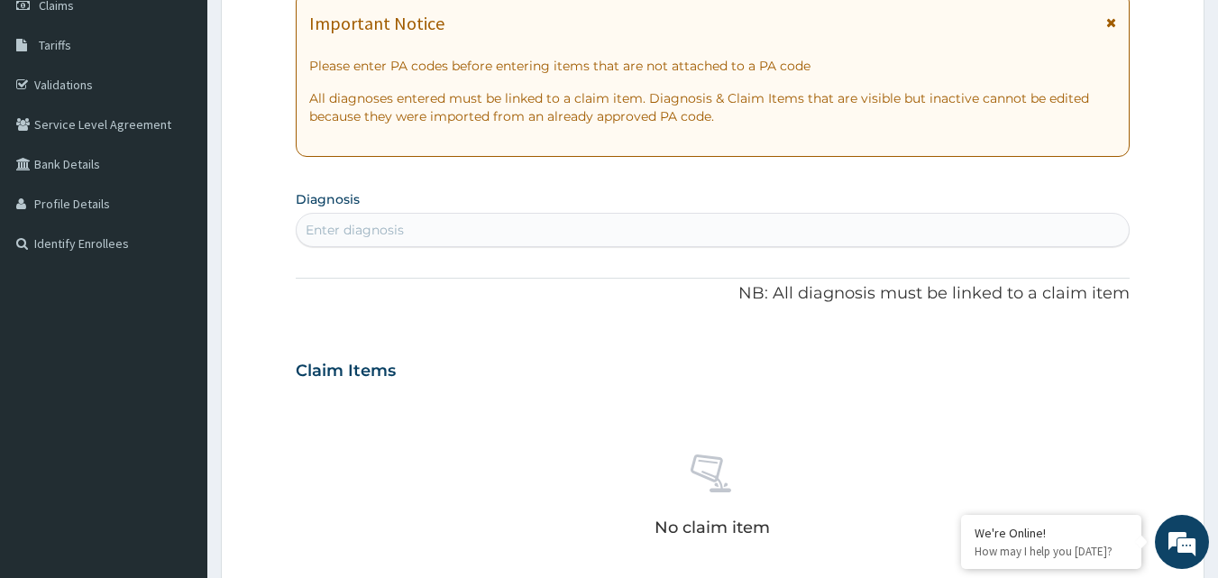
click at [354, 231] on div "Enter diagnosis" at bounding box center [355, 230] width 98 height 18
click at [315, 228] on div "Enter diagnosis" at bounding box center [355, 230] width 98 height 18
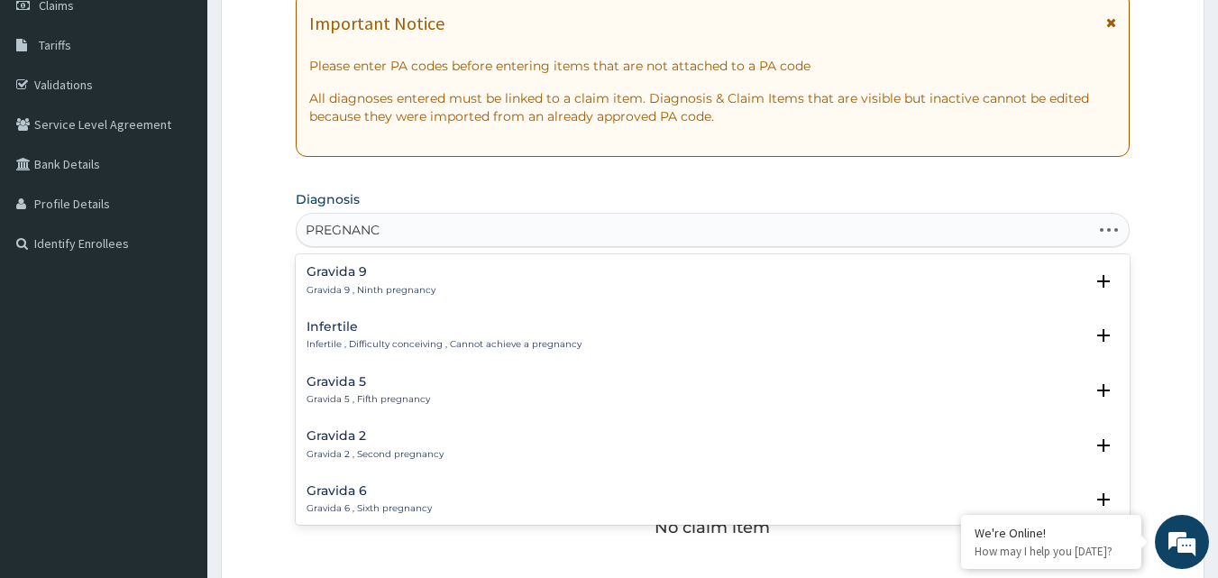
type input "PREGNANCY"
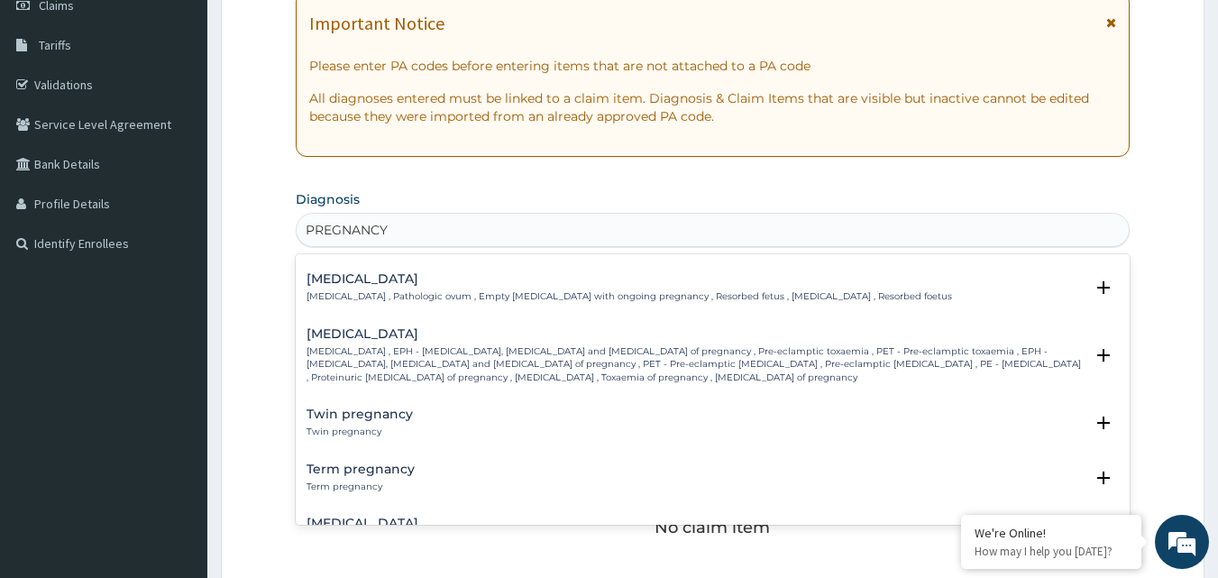
scroll to position [721, 0]
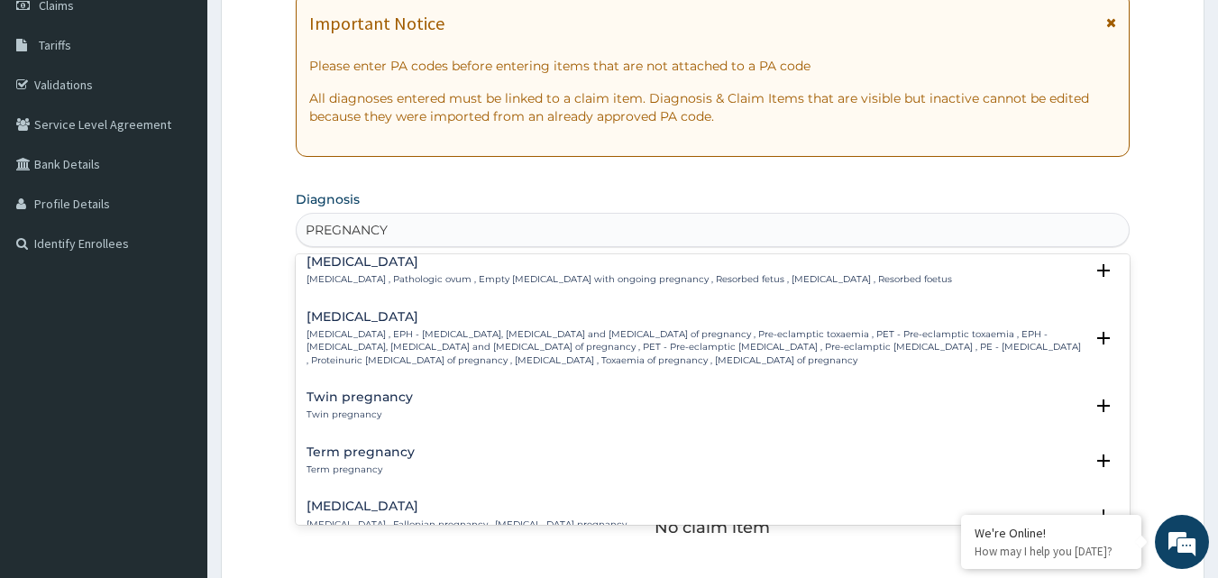
click at [361, 315] on h4 "Pre-eclampsia" at bounding box center [695, 317] width 778 height 14
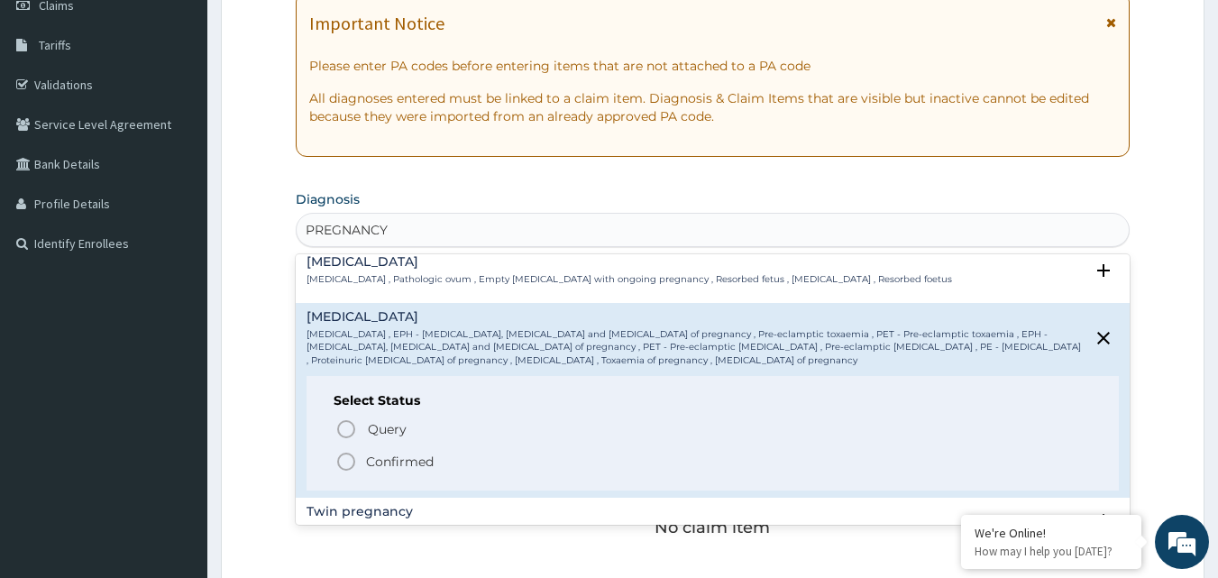
click at [347, 455] on icon "status option filled" at bounding box center [346, 462] width 22 height 22
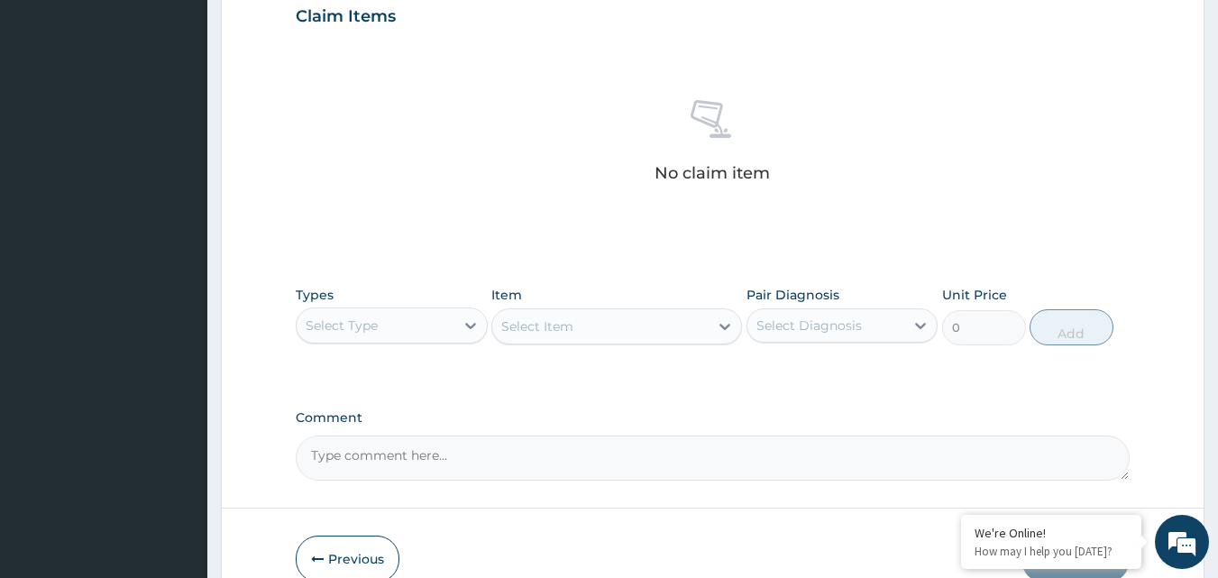
scroll to position [631, 0]
click at [469, 324] on icon at bounding box center [470, 325] width 11 height 6
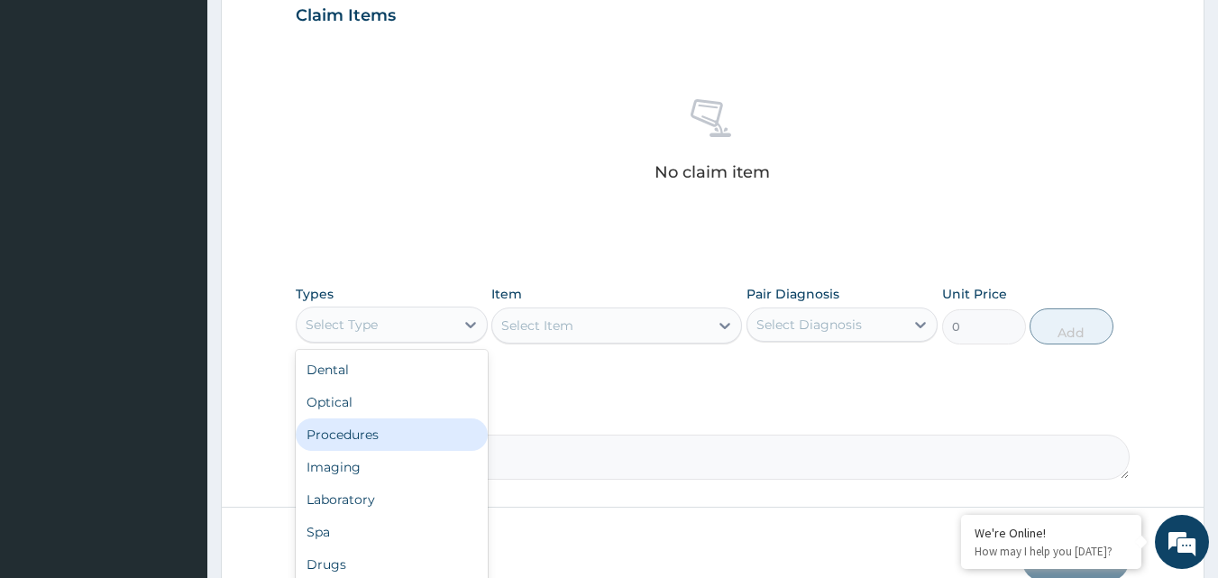
click at [392, 435] on div "Procedures" at bounding box center [392, 434] width 192 height 32
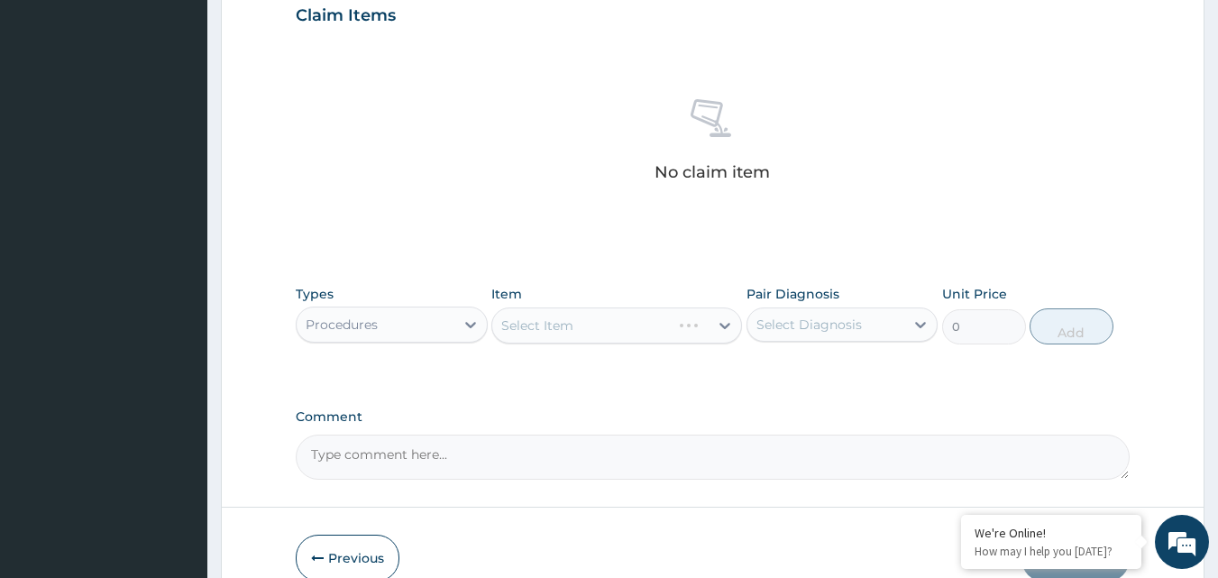
click at [710, 327] on div "Select Item" at bounding box center [616, 325] width 251 height 36
click at [714, 327] on div "Select Item" at bounding box center [616, 325] width 251 height 36
click at [715, 326] on div "Select Item" at bounding box center [616, 325] width 251 height 36
click at [722, 324] on div "Select Item" at bounding box center [616, 325] width 251 height 36
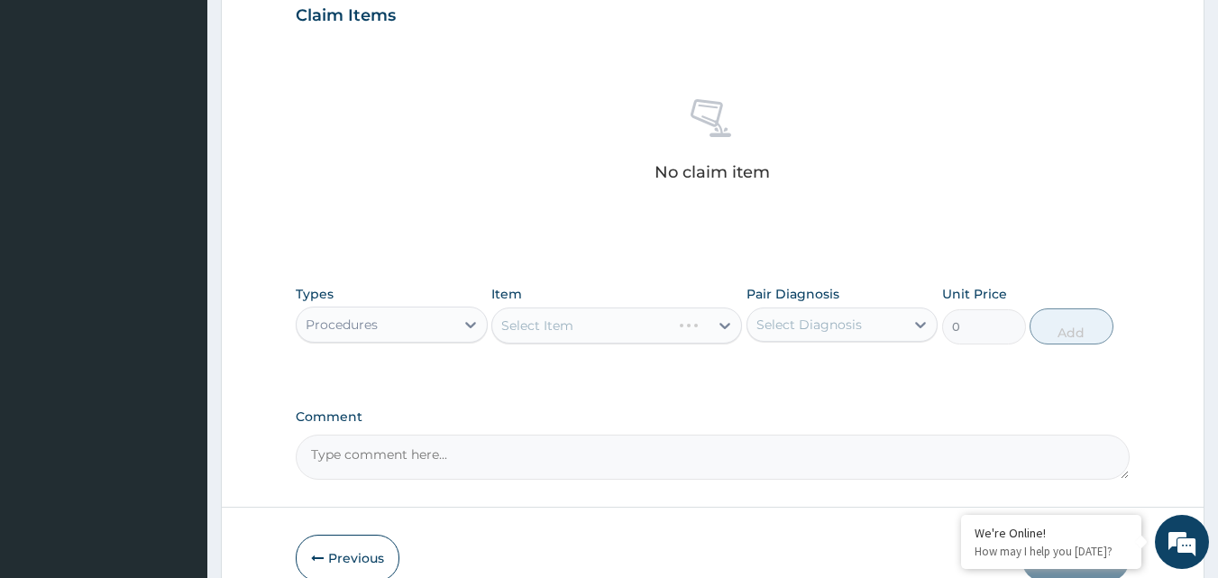
click at [602, 330] on div "Select Item" at bounding box center [616, 325] width 251 height 36
click at [576, 329] on div "Select Item" at bounding box center [616, 325] width 251 height 36
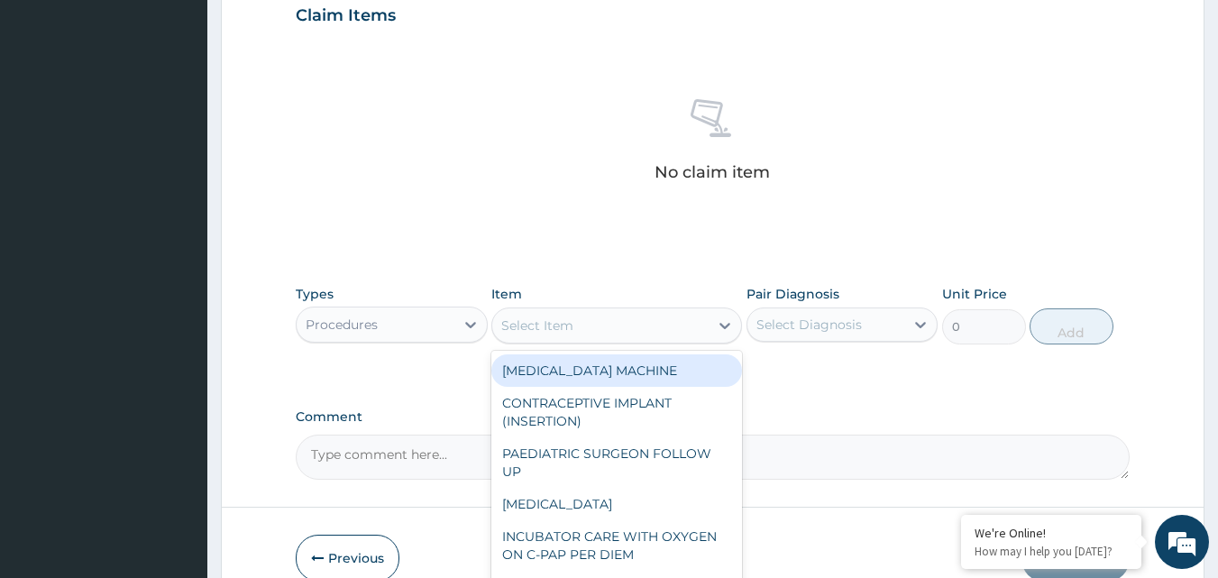
click at [576, 329] on div "Select Item" at bounding box center [600, 325] width 216 height 29
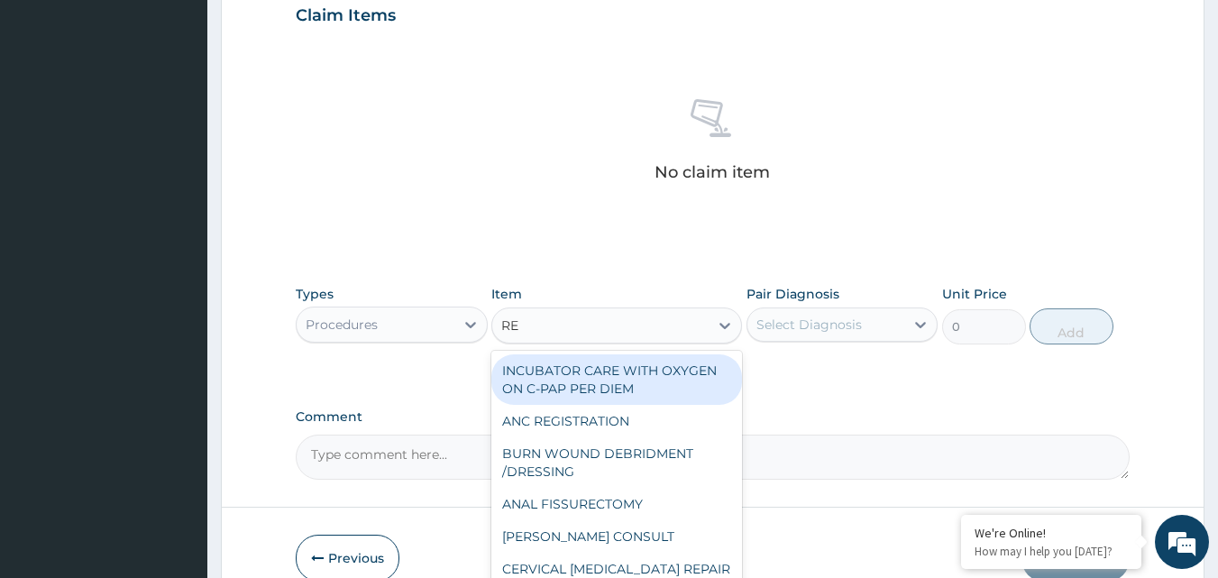
type input "REG"
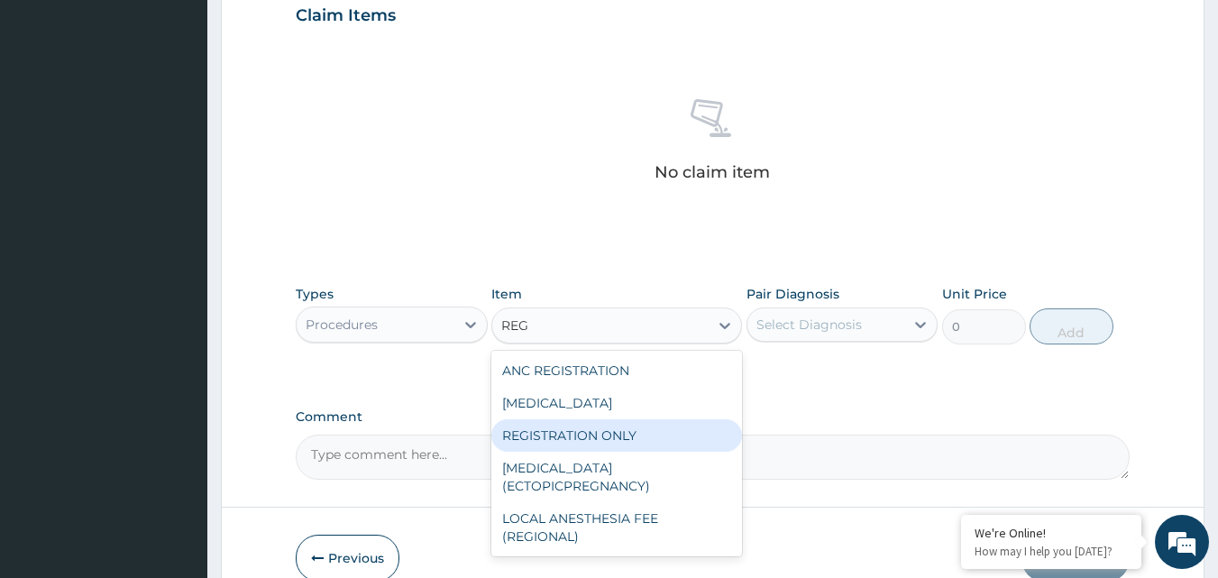
click at [583, 430] on div "REGISTRATION ONLY" at bounding box center [616, 435] width 251 height 32
type input "3750"
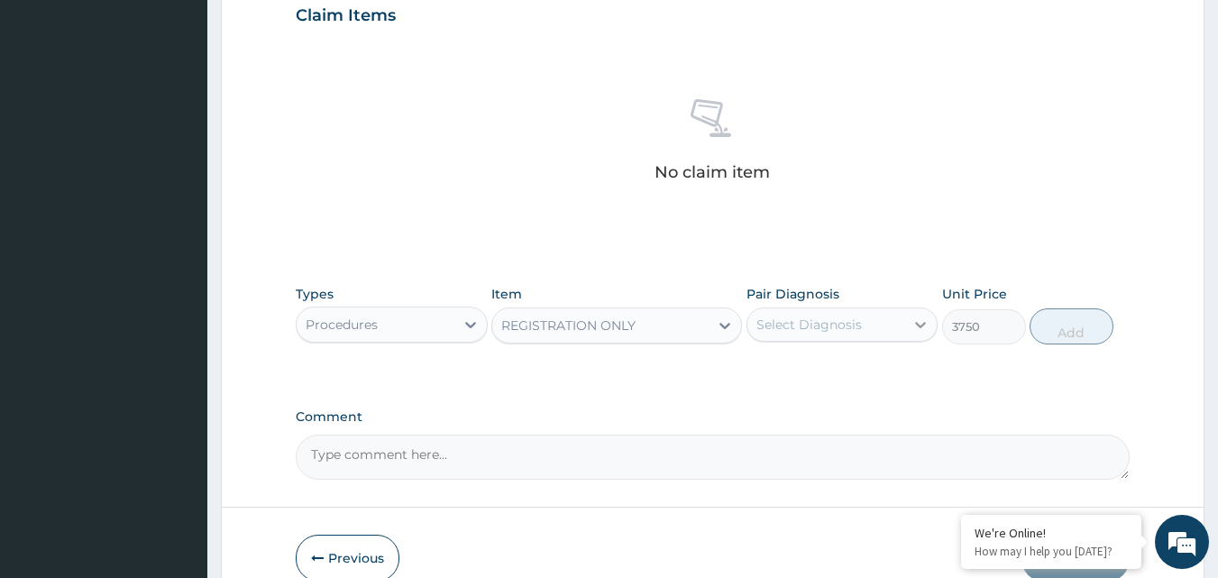
click at [916, 323] on icon at bounding box center [921, 325] width 11 height 6
click at [768, 366] on input "checkbox" at bounding box center [763, 369] width 12 height 12
checkbox input "true"
click at [1087, 337] on button "Add" at bounding box center [1071, 326] width 84 height 36
type input "0"
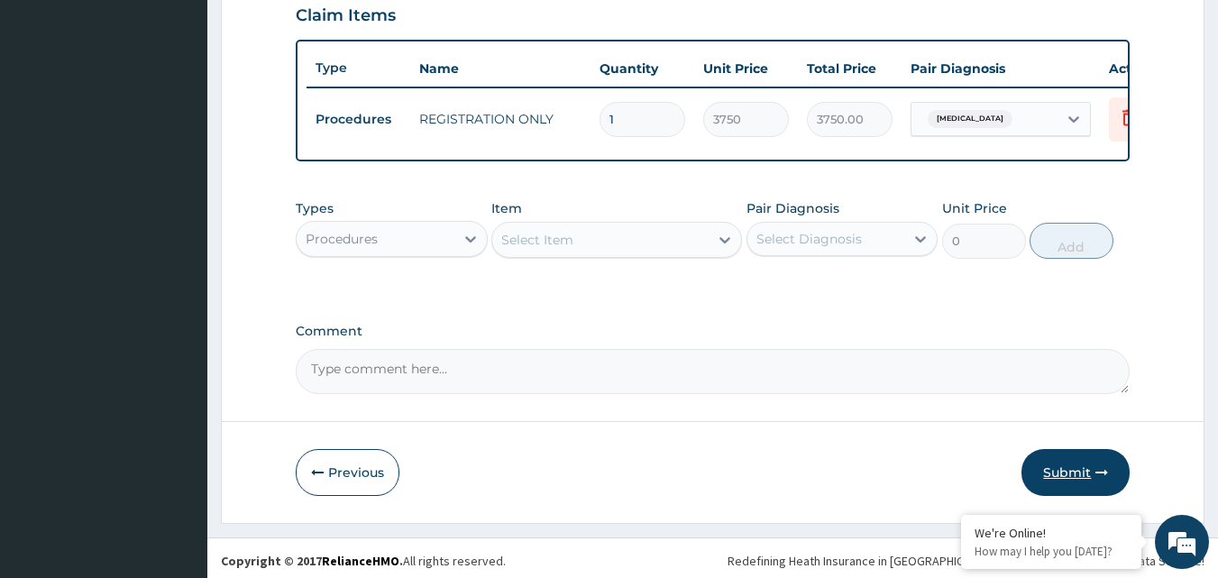
click at [1056, 495] on button "Submit" at bounding box center [1075, 472] width 108 height 47
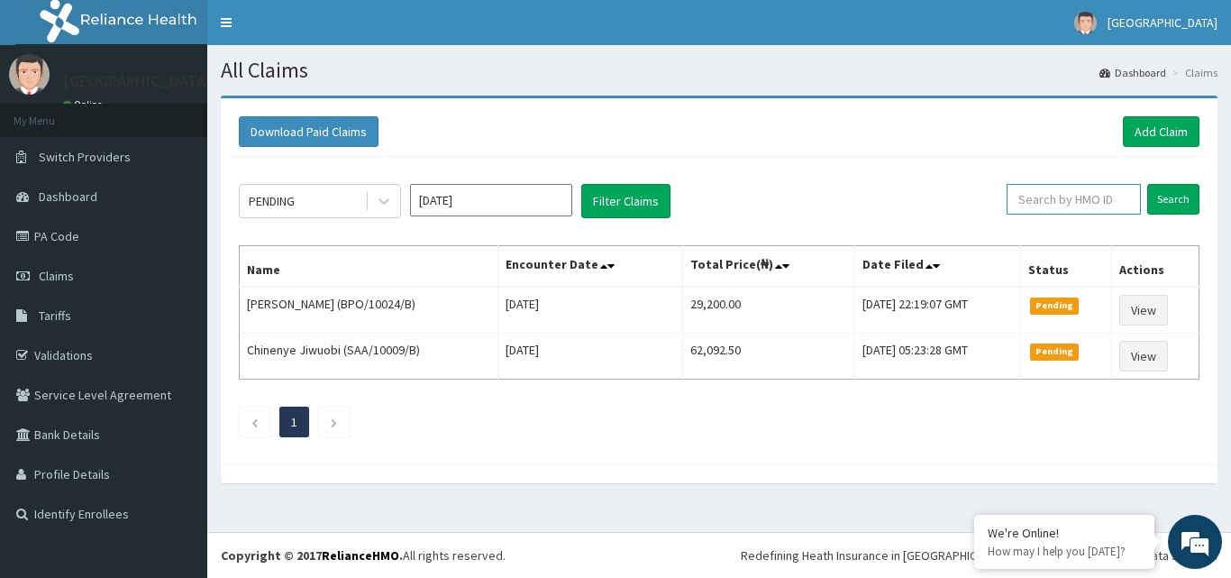
click at [1067, 200] on input "text" at bounding box center [1074, 199] width 134 height 31
paste input "AFO/10084/A"
type input "AFO/10084/A"
click at [1165, 198] on input "Search" at bounding box center [1173, 199] width 52 height 31
